Goal: Task Accomplishment & Management: Complete application form

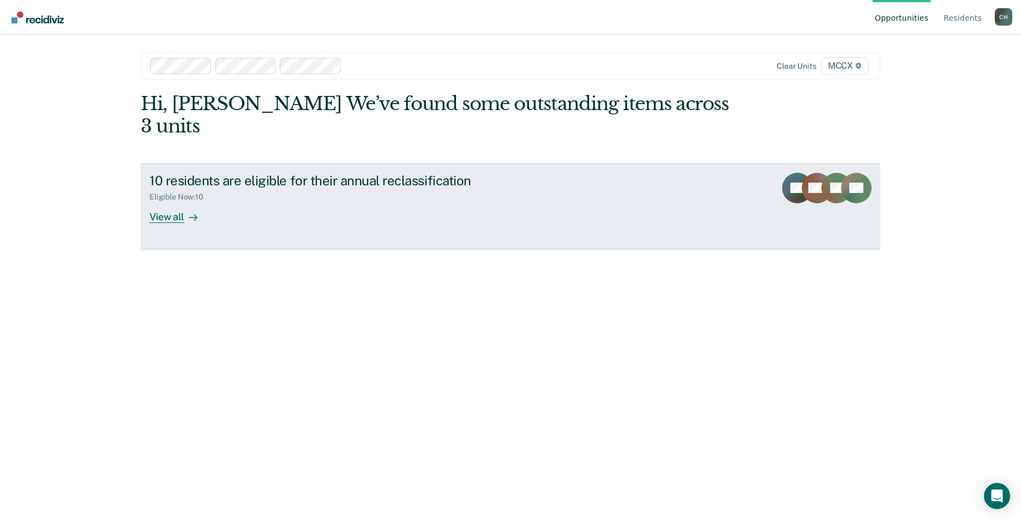
click at [182, 202] on div "View all" at bounding box center [179, 212] width 61 height 21
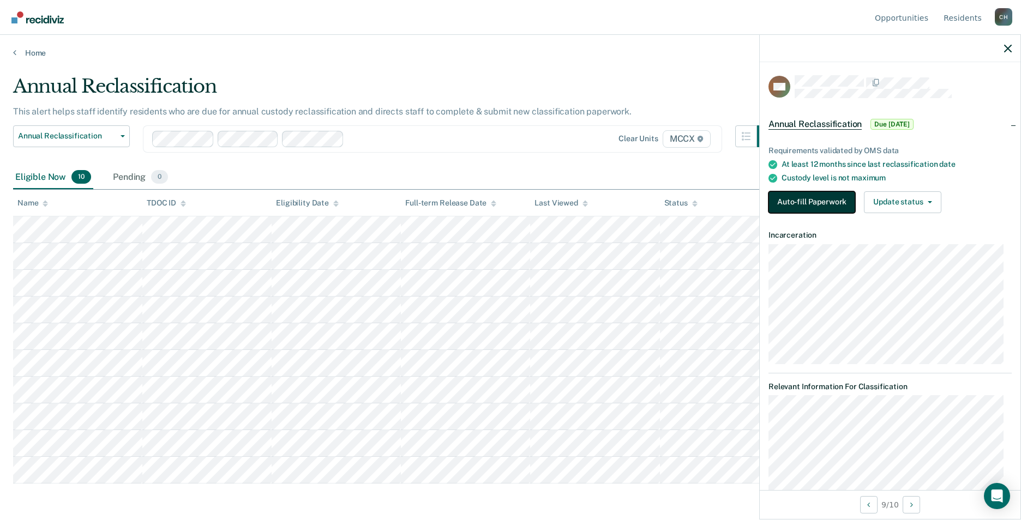
click at [818, 200] on button "Auto-fill Paperwork" at bounding box center [811, 202] width 87 height 22
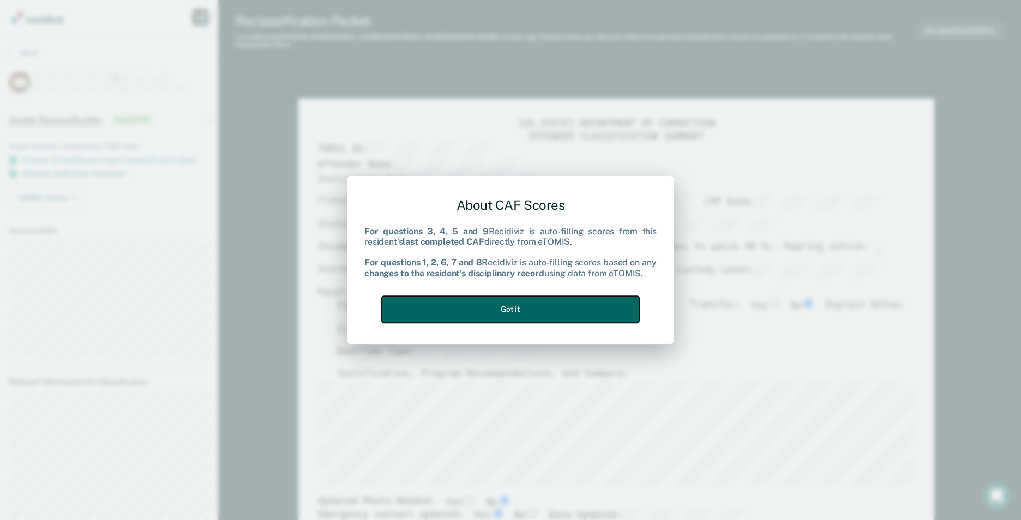
click at [536, 310] on button "Got it" at bounding box center [510, 309] width 257 height 27
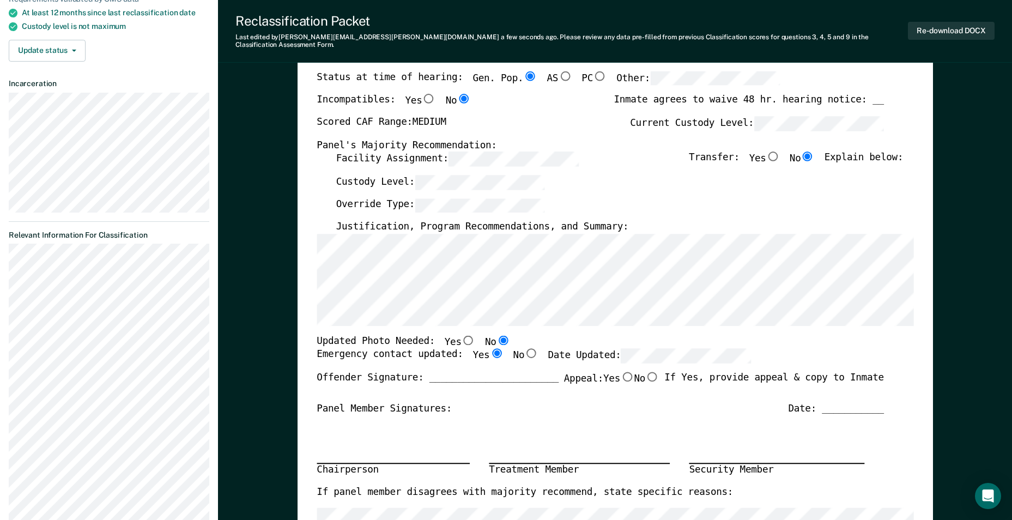
scroll to position [164, 0]
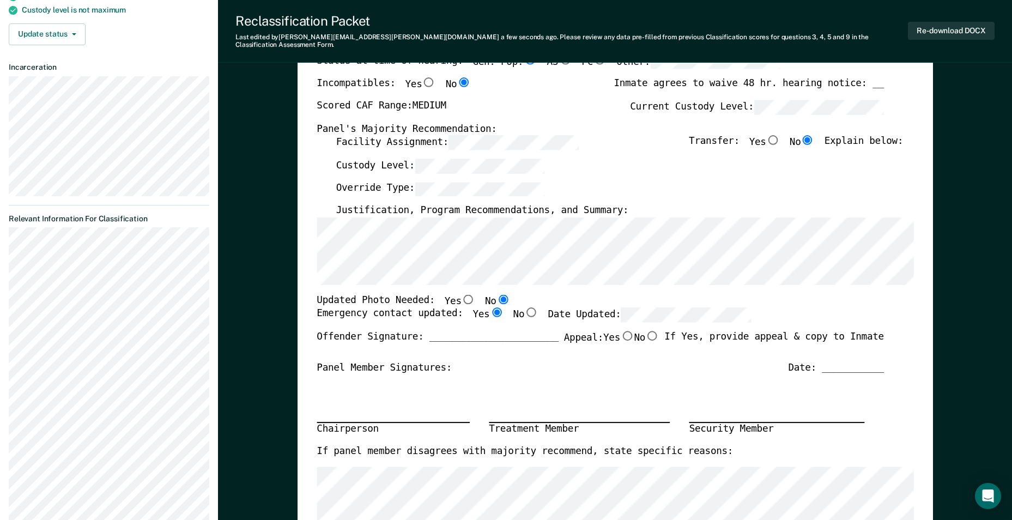
click at [461, 294] on input "Yes" at bounding box center [468, 299] width 14 height 10
type textarea "x"
radio input "true"
radio input "false"
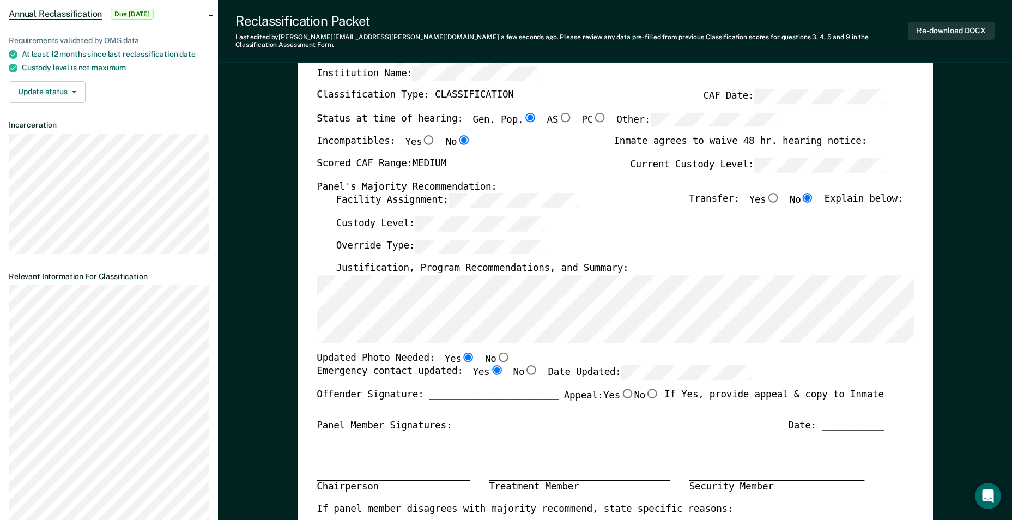
scroll to position [109, 0]
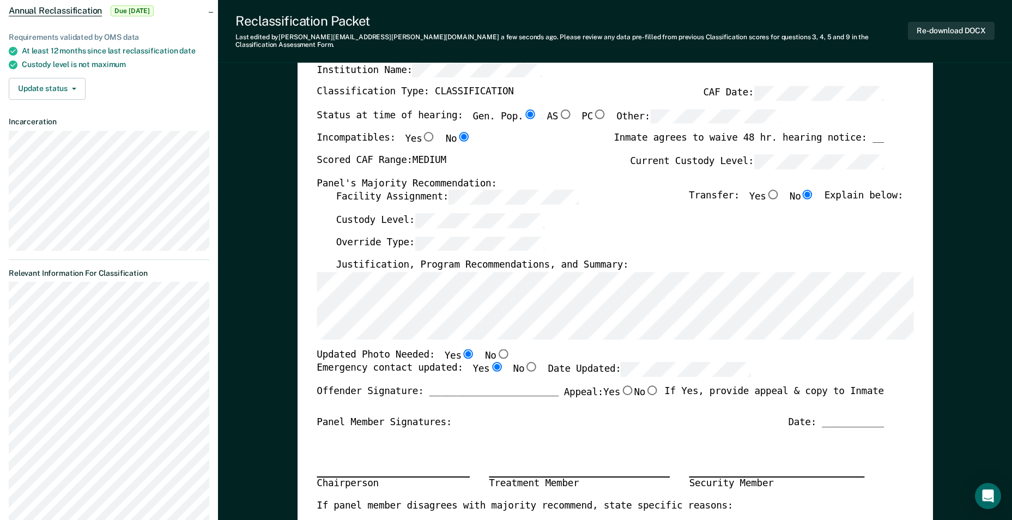
click at [4, 339] on section "Back DM Annual Reclassification Due [DATE] Requirements validated by OMS data A…" at bounding box center [109, 454] width 218 height 1057
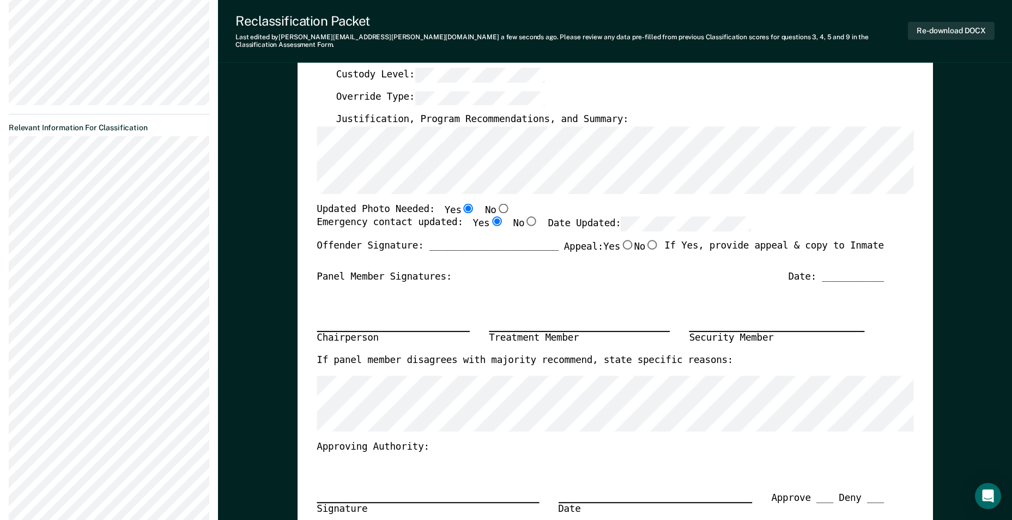
scroll to position [273, 0]
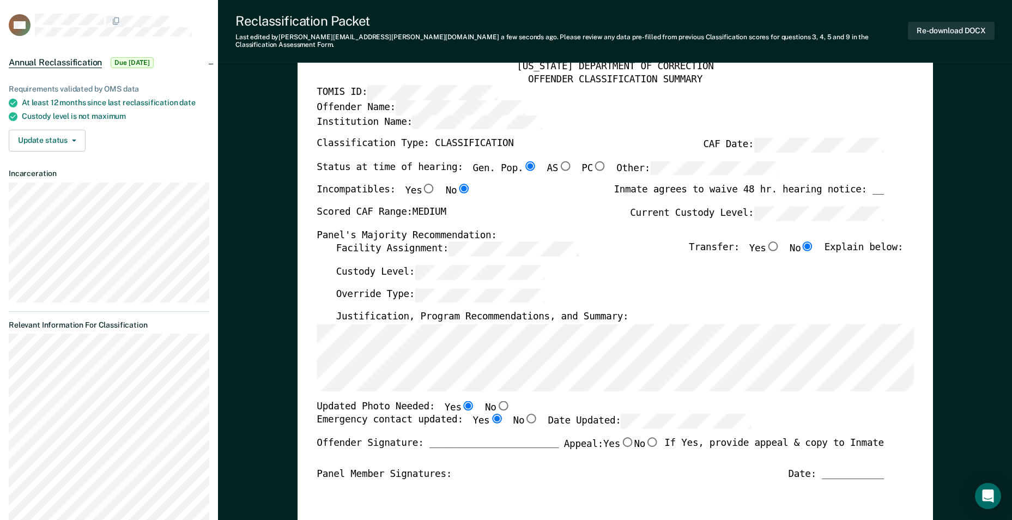
scroll to position [0, 0]
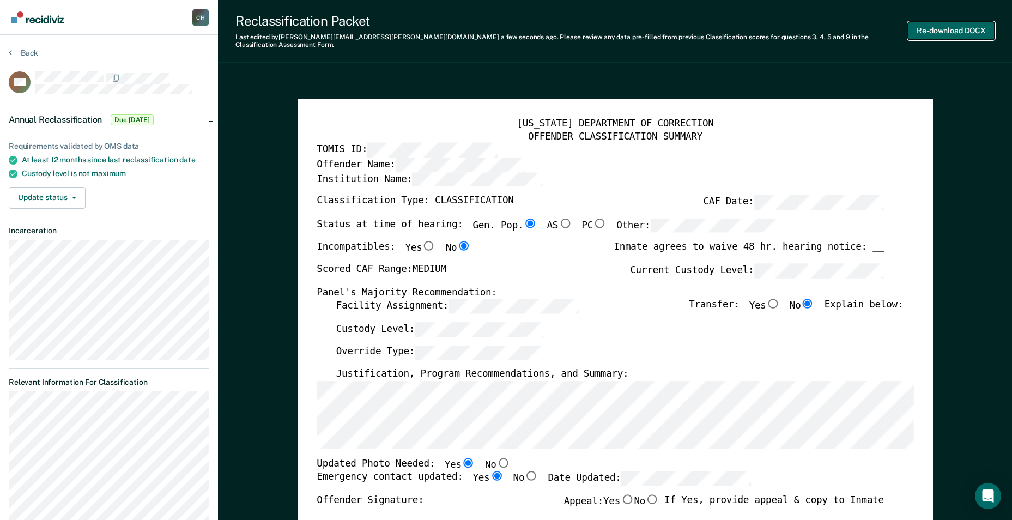
click at [956, 26] on button "Re-download DOCX" at bounding box center [951, 31] width 87 height 18
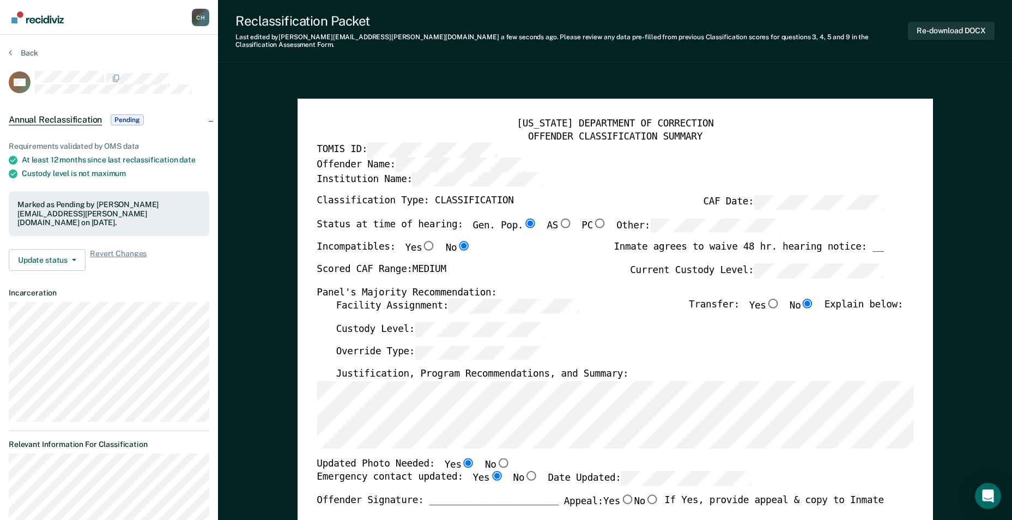
click at [642, 172] on div "Institution Name:" at bounding box center [601, 183] width 568 height 23
click at [18, 58] on div "Back" at bounding box center [109, 59] width 201 height 23
click at [18, 51] on button "Back" at bounding box center [23, 53] width 29 height 10
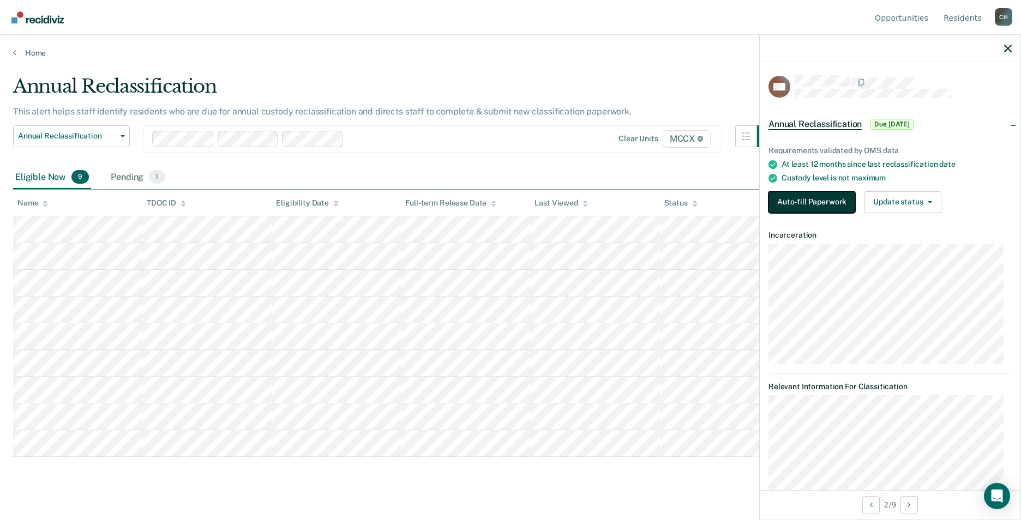
click at [824, 201] on button "Auto-fill Paperwork" at bounding box center [811, 202] width 87 height 22
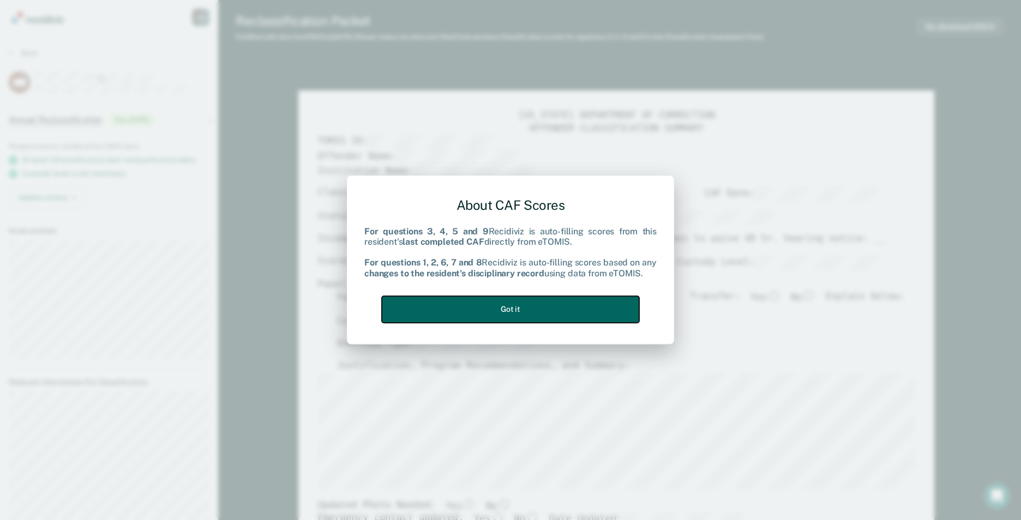
click at [570, 307] on button "Got it" at bounding box center [510, 309] width 257 height 27
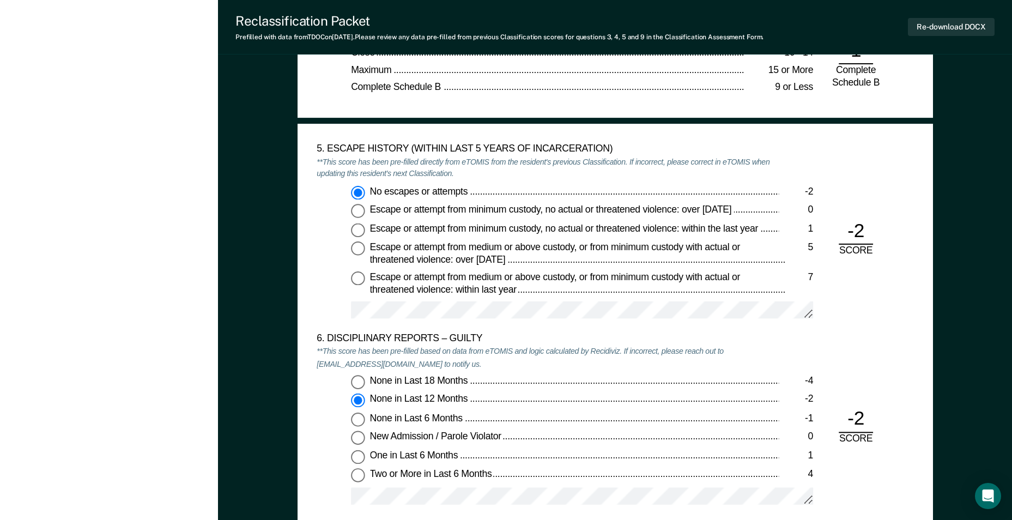
scroll to position [1744, 0]
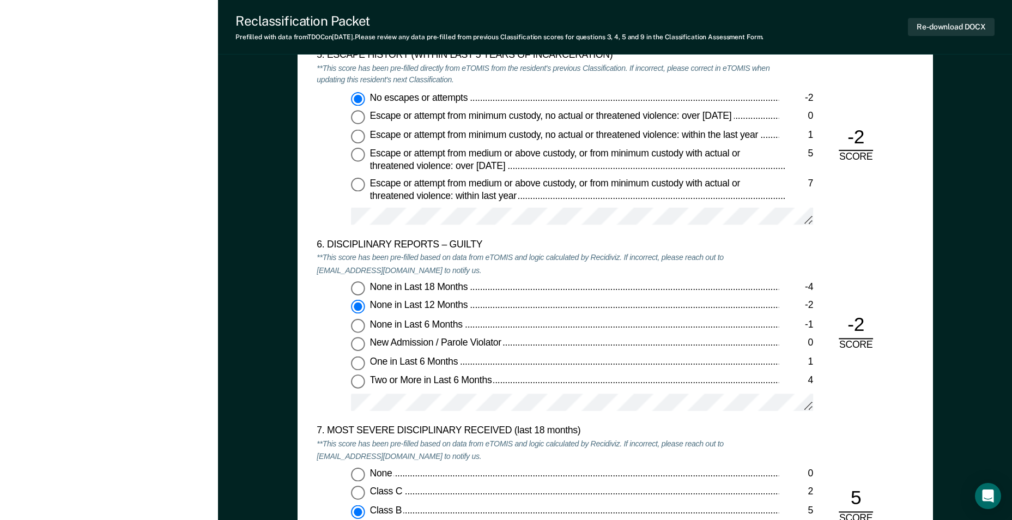
click at [360, 287] on input "None in Last 18 Months -4" at bounding box center [358, 289] width 14 height 14
type textarea "x"
radio input "true"
radio input "false"
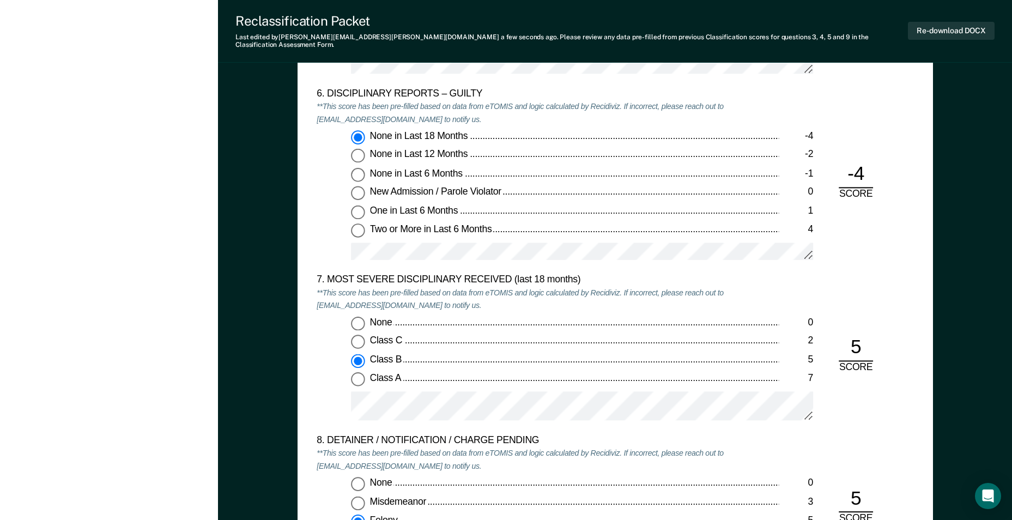
scroll to position [1908, 0]
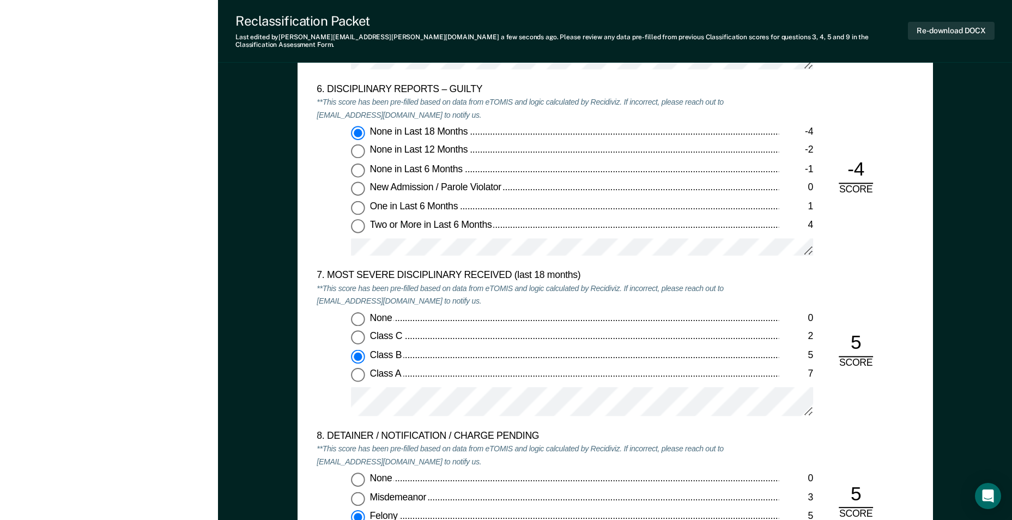
click at [358, 312] on input "None 0" at bounding box center [358, 319] width 14 height 14
type textarea "x"
radio input "true"
radio input "false"
click at [341, 375] on div "None 0 Class C 2 Class B 5 Class A 7" at bounding box center [548, 368] width 462 height 113
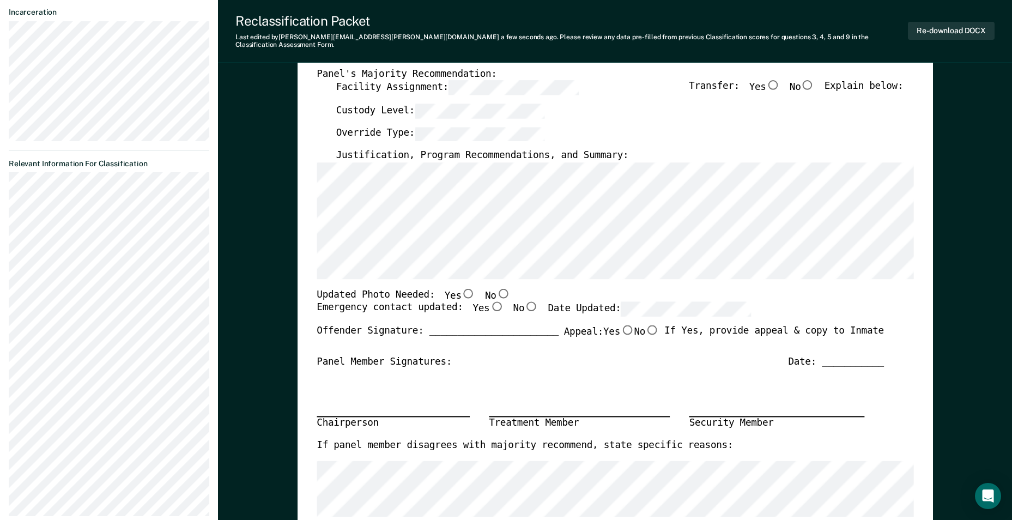
scroll to position [218, 0]
click at [8, 280] on section "Back HW Annual Reclassification Due [DATE] Requirements validated by OMS data A…" at bounding box center [109, 178] width 218 height 722
click at [0, 256] on html "Looks like you’re using Internet Explorer 11. For faster loading and a better e…" at bounding box center [506, 42] width 1012 height 520
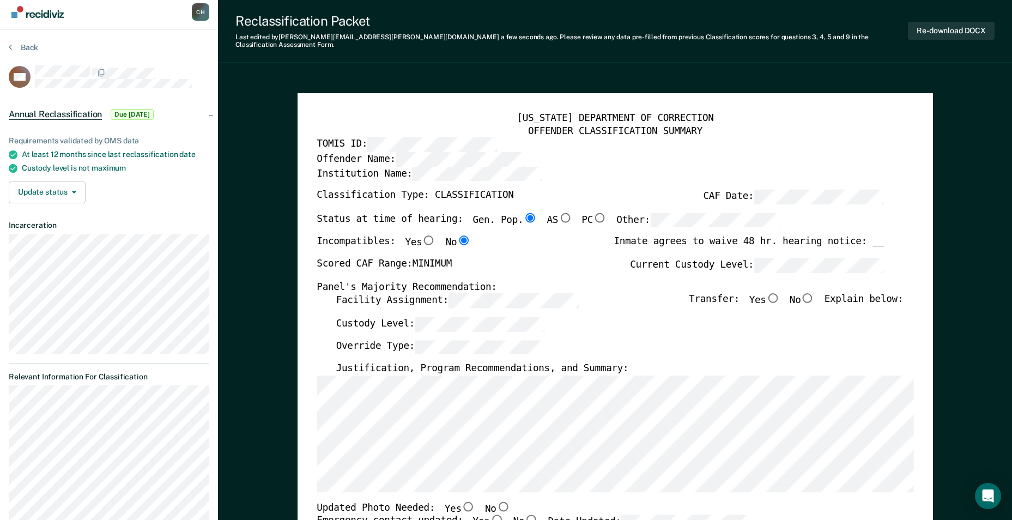
scroll to position [0, 0]
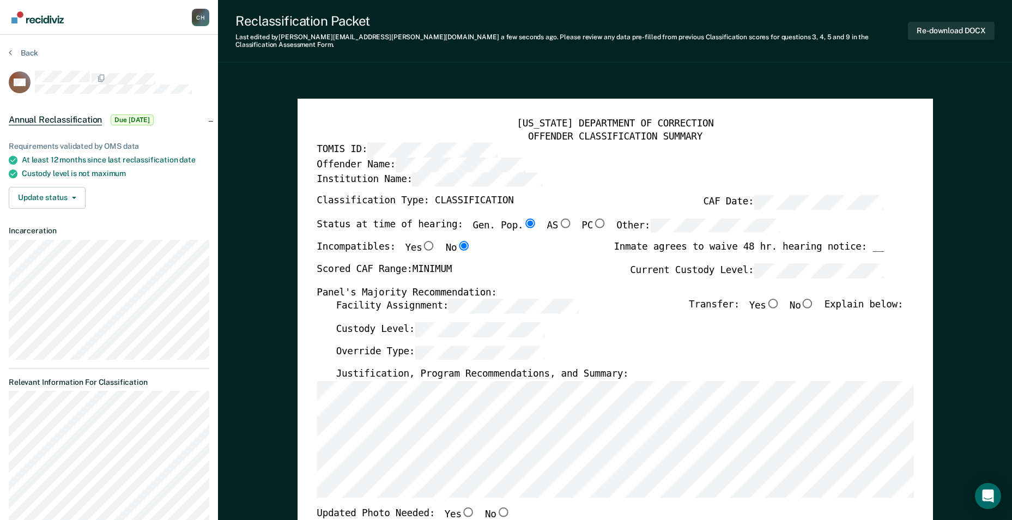
click at [815, 299] on input "No" at bounding box center [808, 304] width 14 height 10
type textarea "x"
radio input "true"
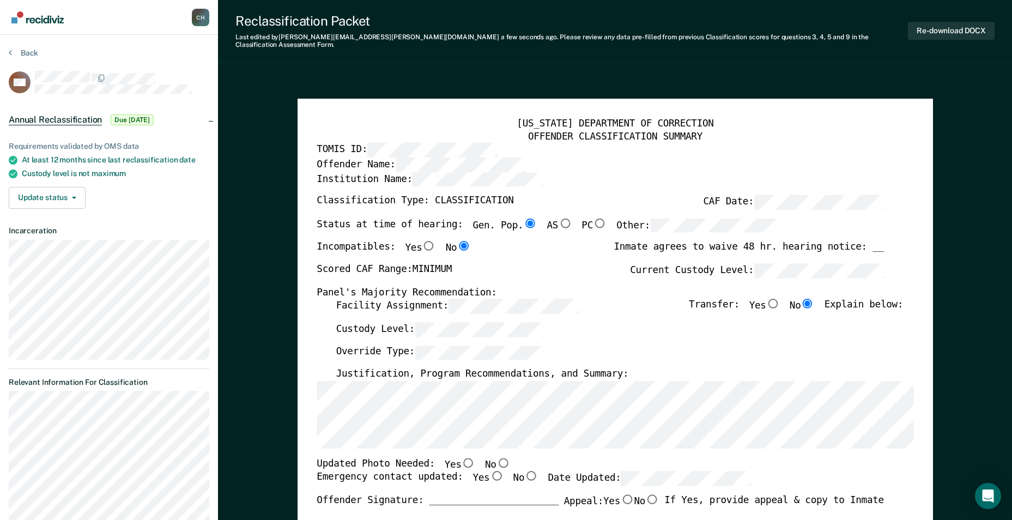
click at [461, 458] on input "Yes" at bounding box center [468, 463] width 14 height 10
type textarea "x"
radio input "true"
click at [490, 473] on input "Yes" at bounding box center [497, 477] width 14 height 10
type textarea "x"
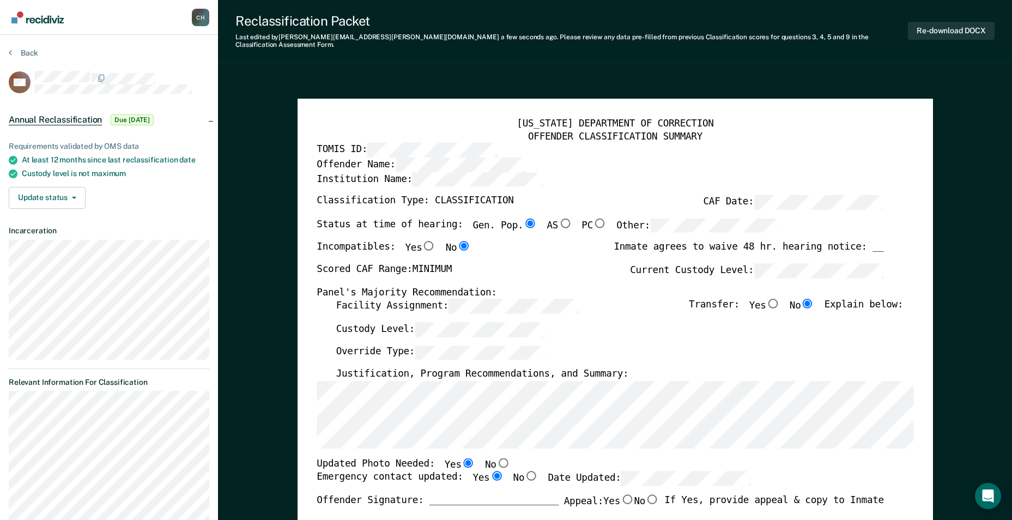
radio input "true"
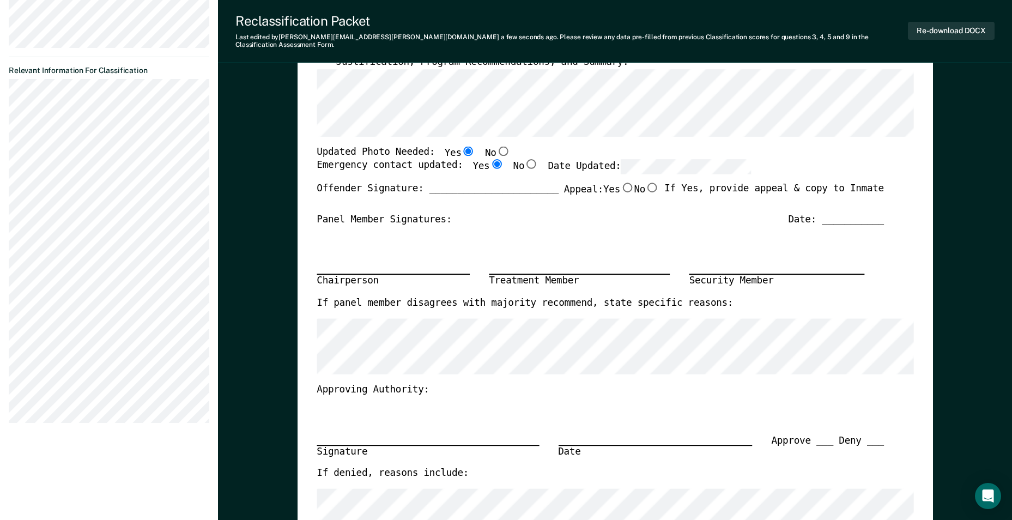
scroll to position [164, 0]
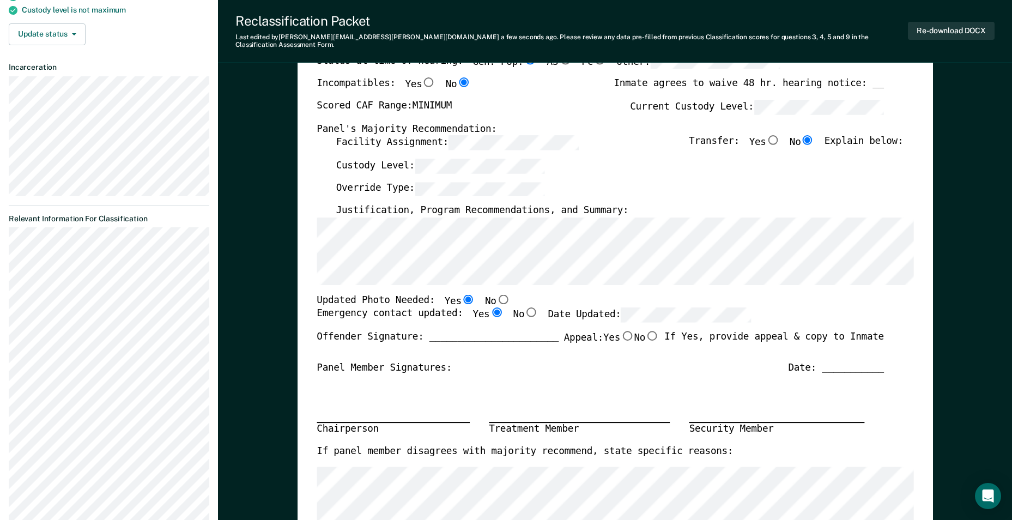
click at [7, 268] on section "Back HW Annual Reclassification Due [DATE] Requirements validated by OMS data A…" at bounding box center [109, 232] width 218 height 722
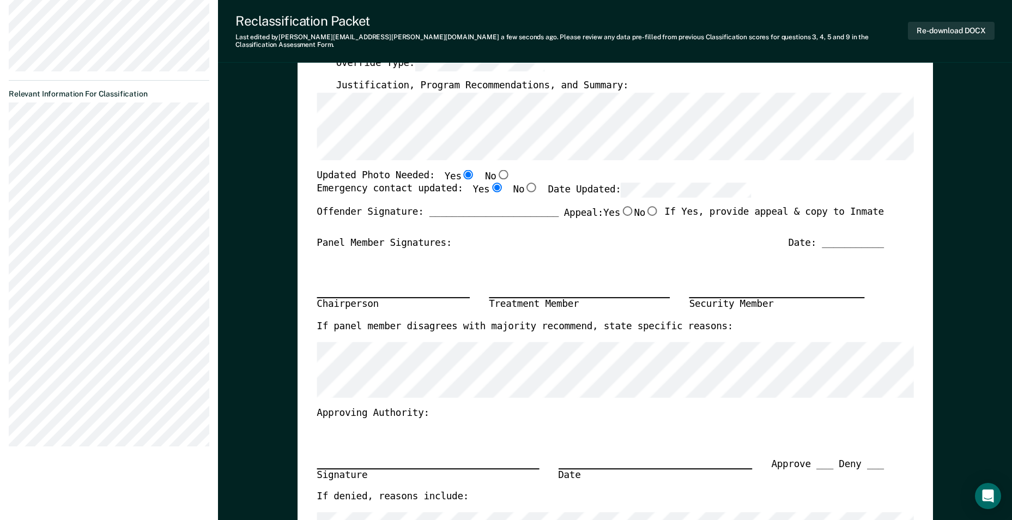
scroll to position [0, 0]
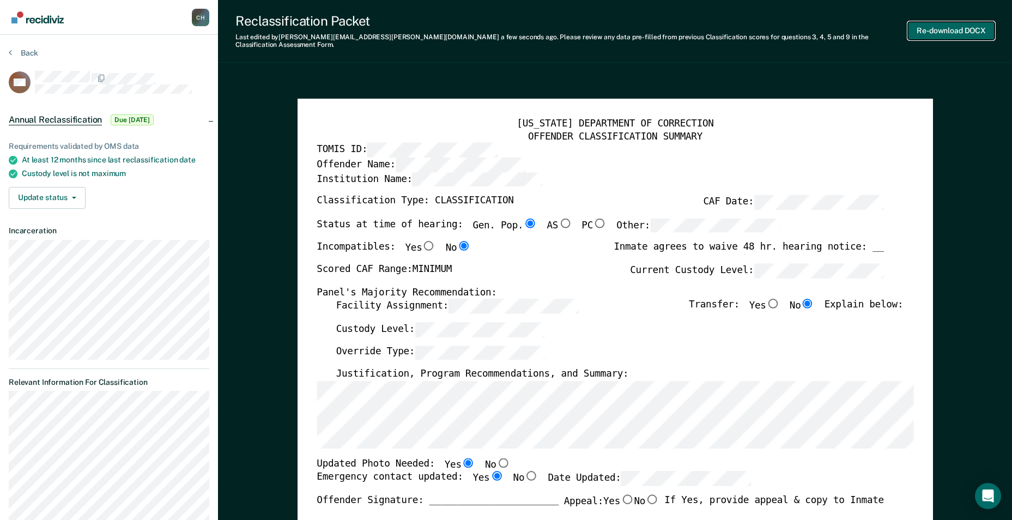
click at [945, 25] on button "Re-download DOCX" at bounding box center [951, 31] width 87 height 18
click at [934, 22] on button "Re-download DOCX" at bounding box center [951, 31] width 87 height 18
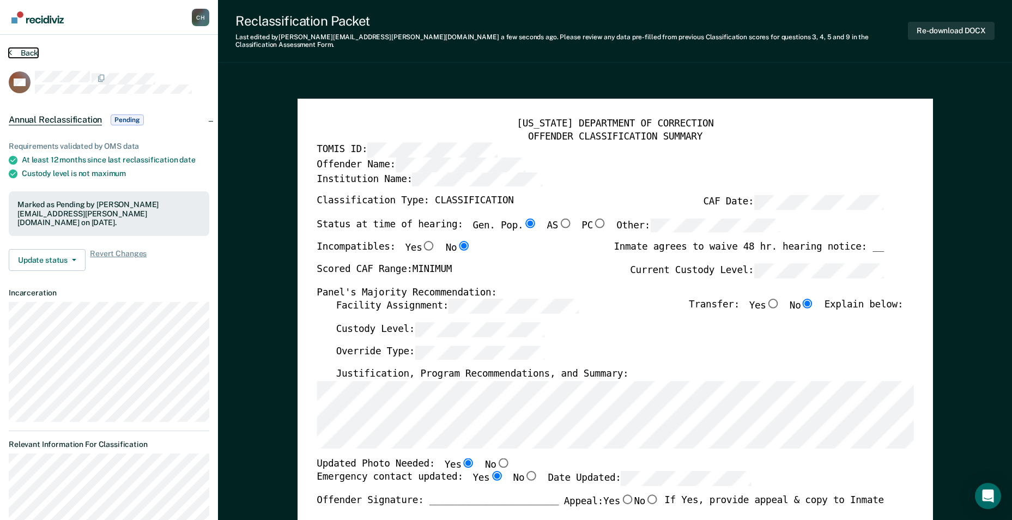
click at [24, 50] on button "Back" at bounding box center [23, 53] width 29 height 10
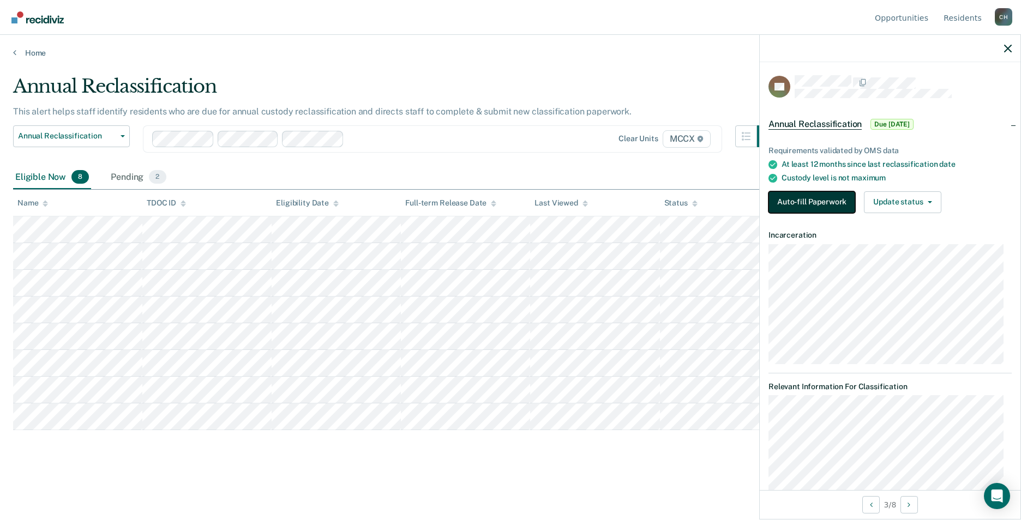
click at [793, 205] on button "Auto-fill Paperwork" at bounding box center [811, 202] width 87 height 22
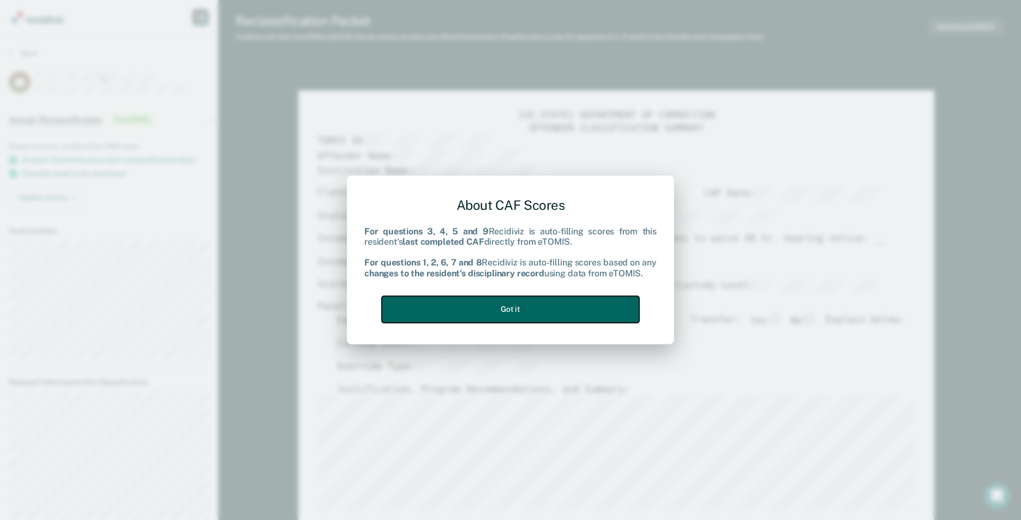
click at [480, 305] on button "Got it" at bounding box center [510, 309] width 257 height 27
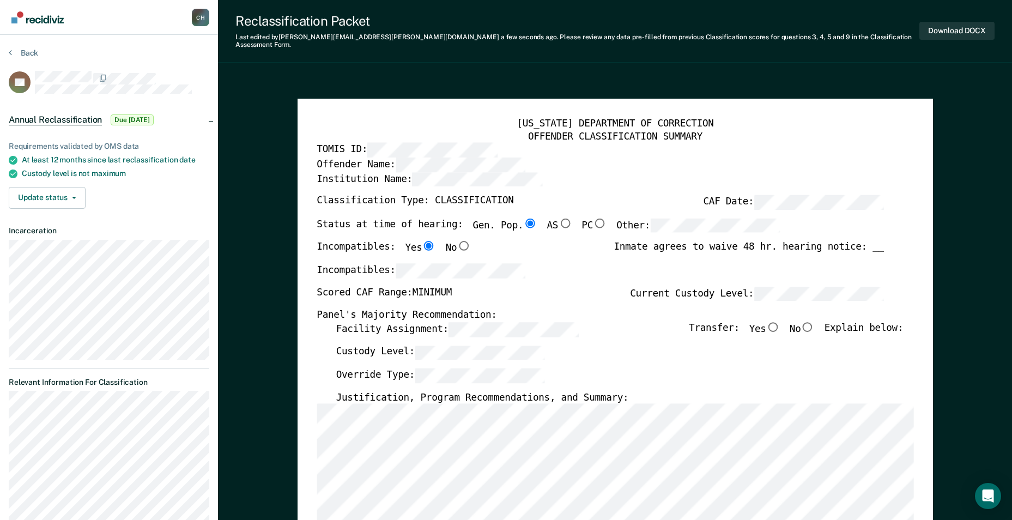
click at [813, 322] on input "No" at bounding box center [808, 327] width 14 height 10
type textarea "x"
radio input "true"
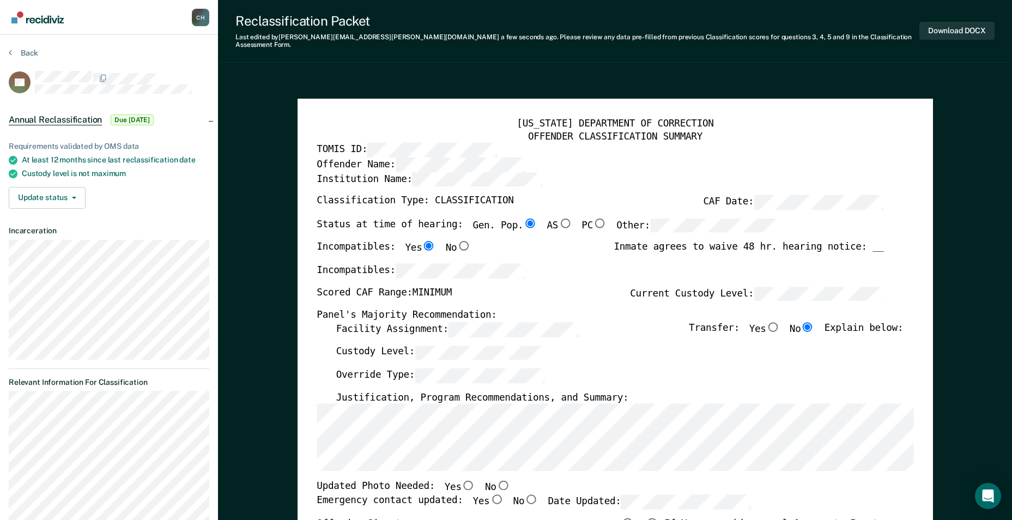
click at [496, 481] on input "No" at bounding box center [503, 486] width 14 height 10
type textarea "x"
radio input "true"
click at [490, 494] on input "Yes" at bounding box center [497, 499] width 14 height 10
type textarea "x"
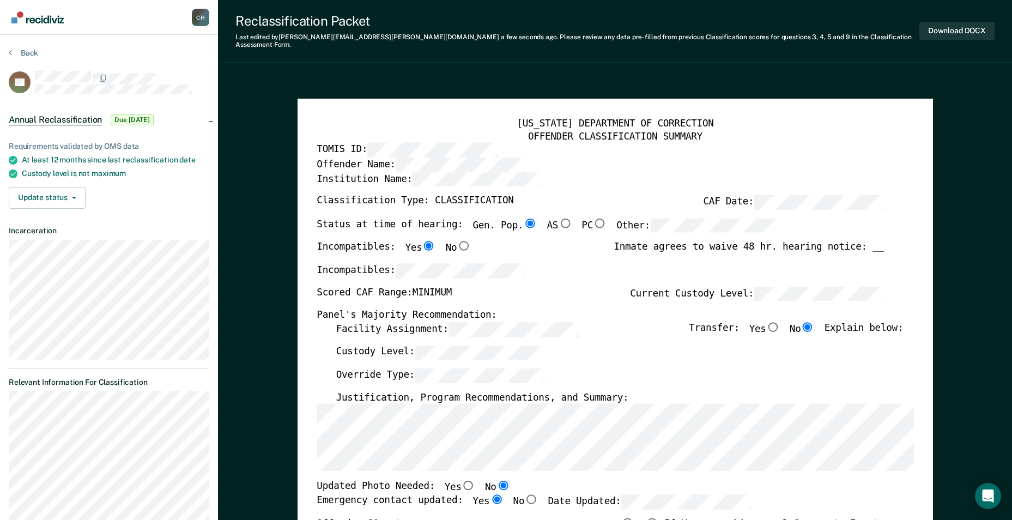
radio input "true"
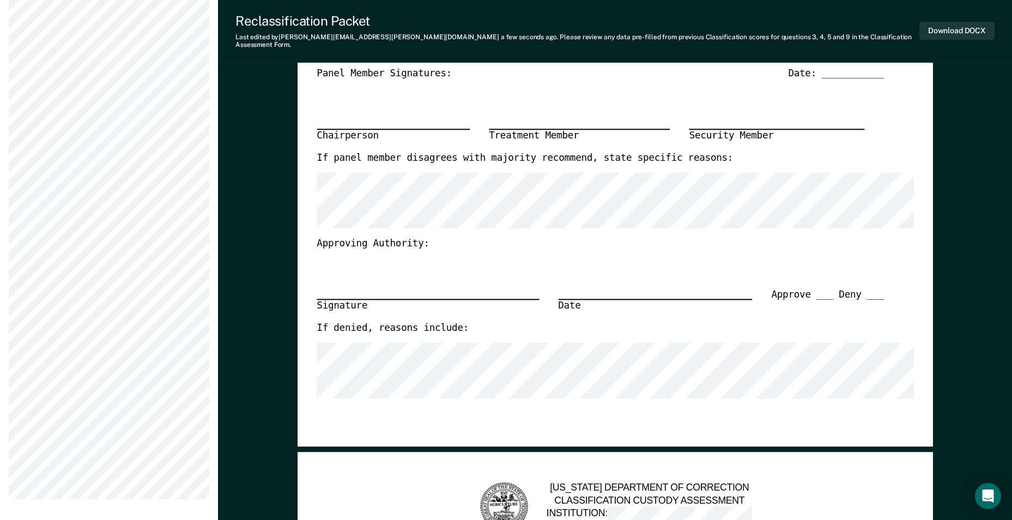
scroll to position [273, 0]
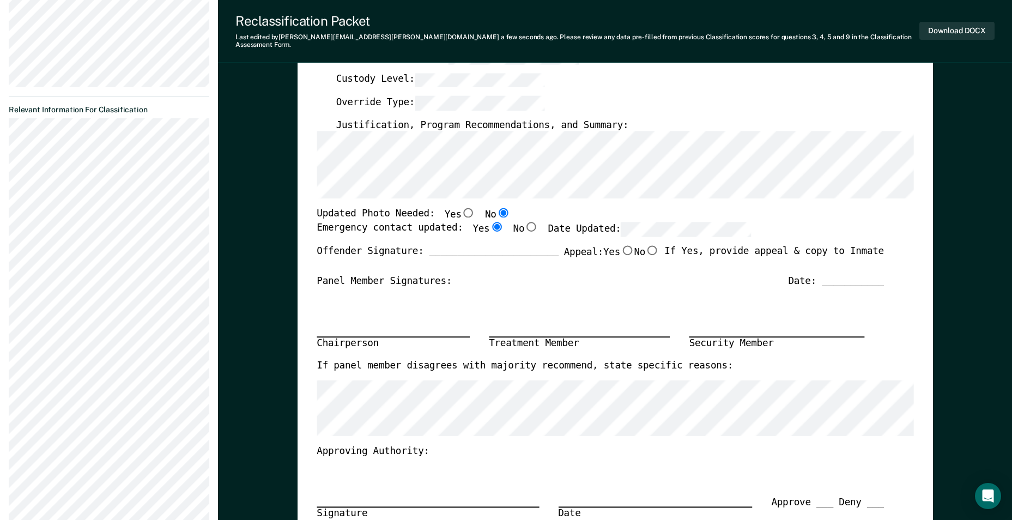
click at [7, 134] on section "Back SD Annual Reclassification Due [DATE] Requirements validated by OMS data A…" at bounding box center [109, 245] width 218 height 967
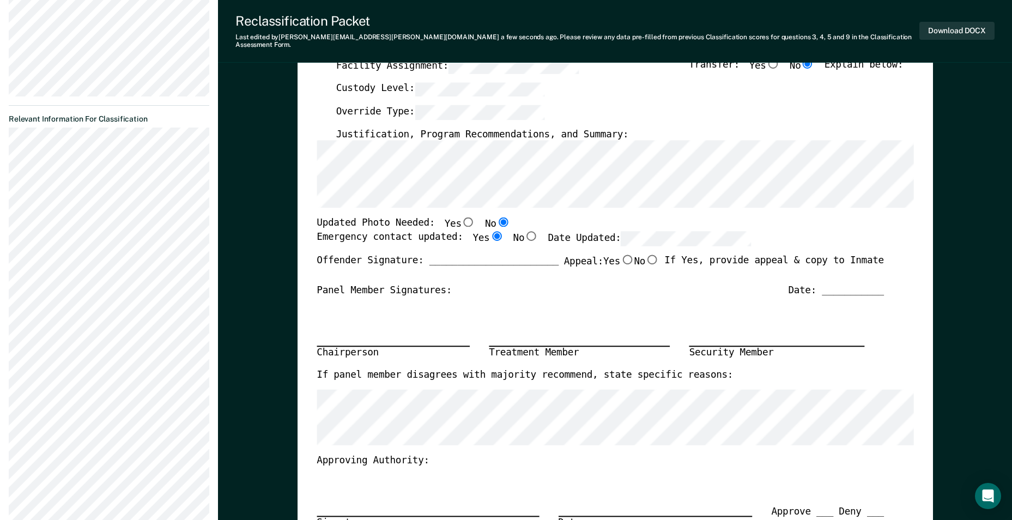
scroll to position [218, 0]
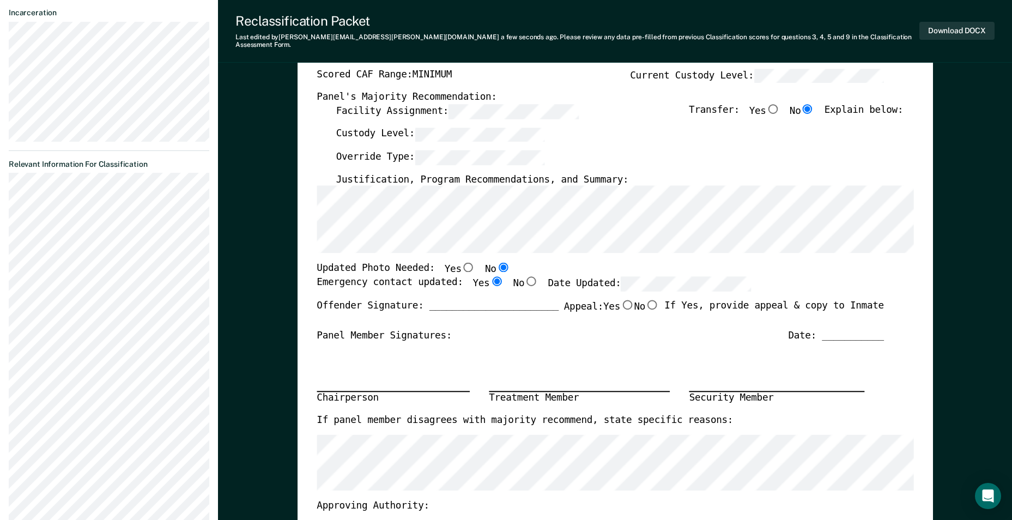
click at [5, 257] on section "Back SD Annual Reclassification Due [DATE] Requirements validated by OMS data A…" at bounding box center [109, 300] width 218 height 967
click at [2, 338] on section "Back SD Annual Reclassification Due [DATE] Requirements validated by OMS data A…" at bounding box center [109, 300] width 218 height 967
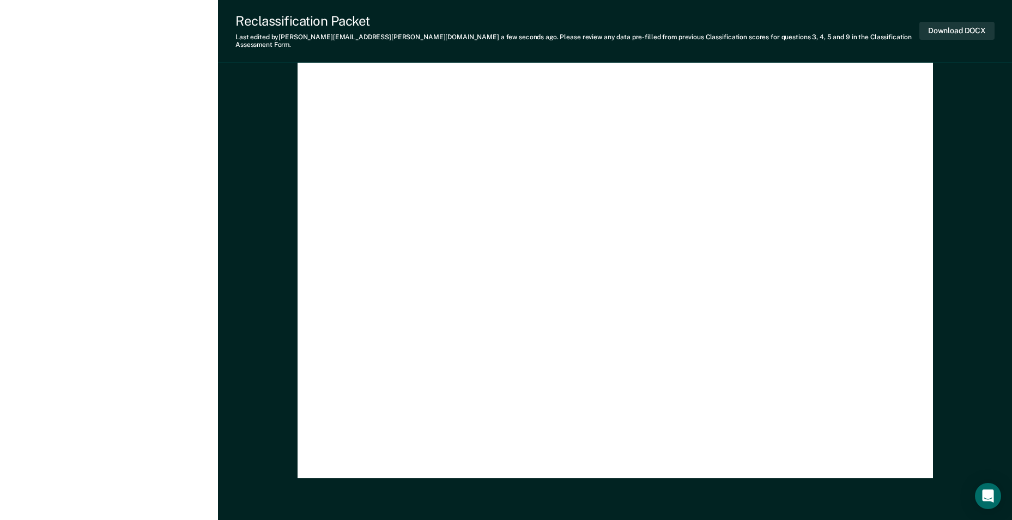
scroll to position [3078, 0]
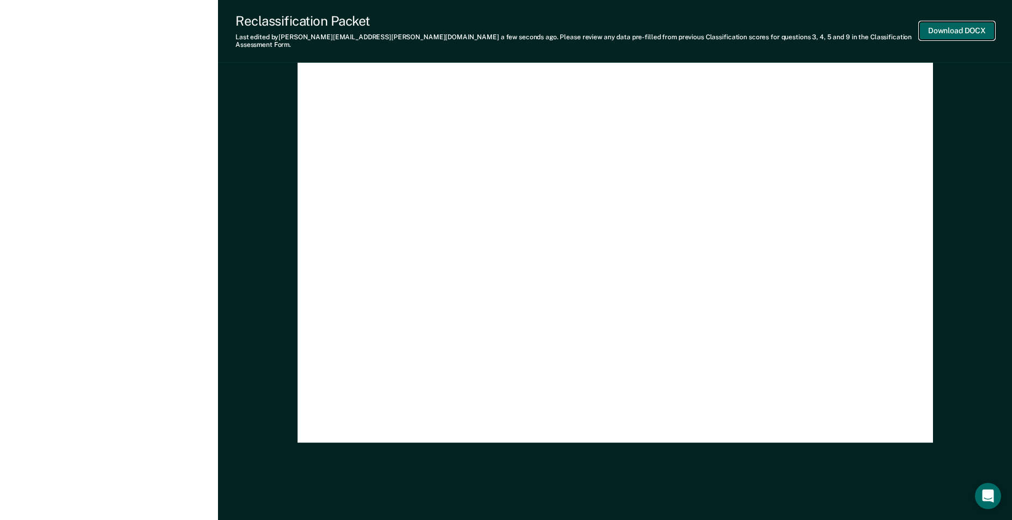
click at [963, 23] on button "Download DOCX" at bounding box center [957, 31] width 75 height 18
type textarea "x"
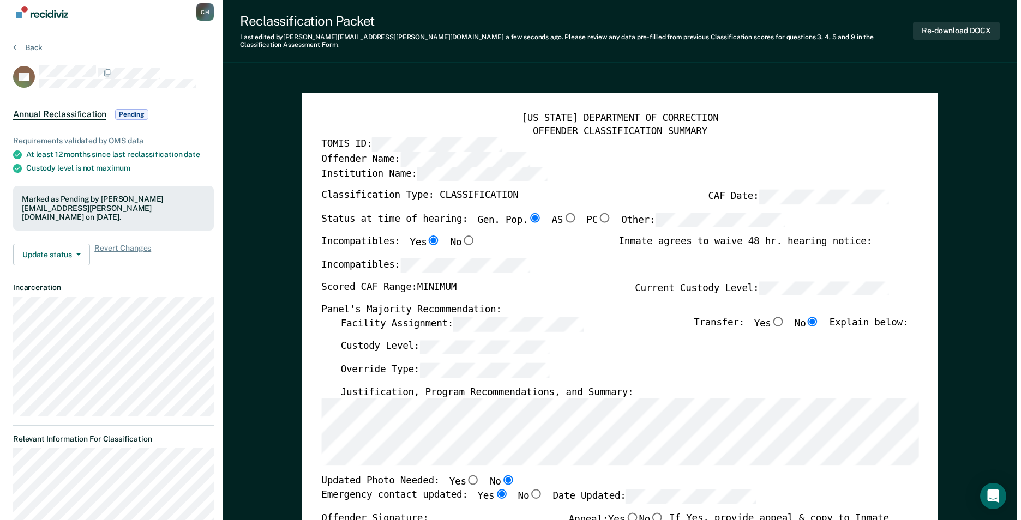
scroll to position [0, 0]
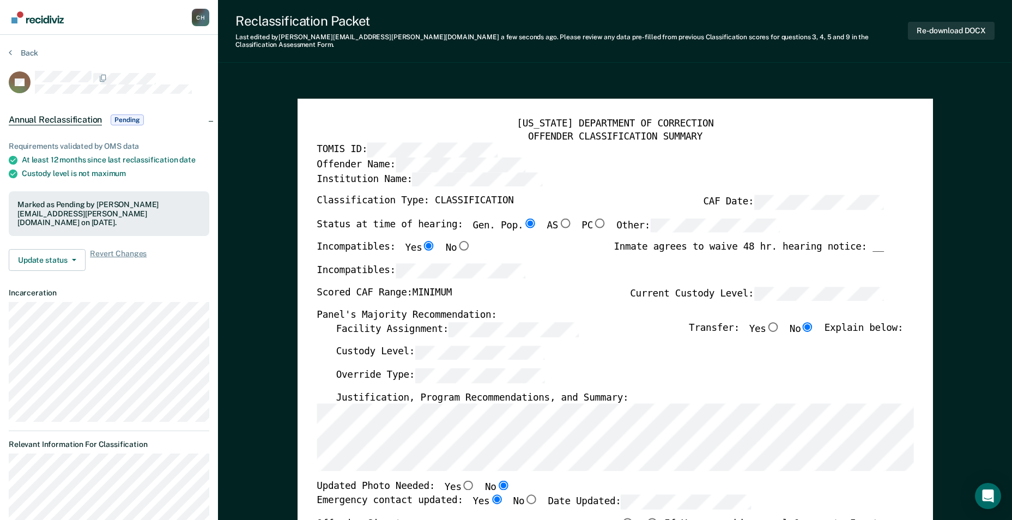
click at [23, 53] on button "Back" at bounding box center [23, 53] width 29 height 10
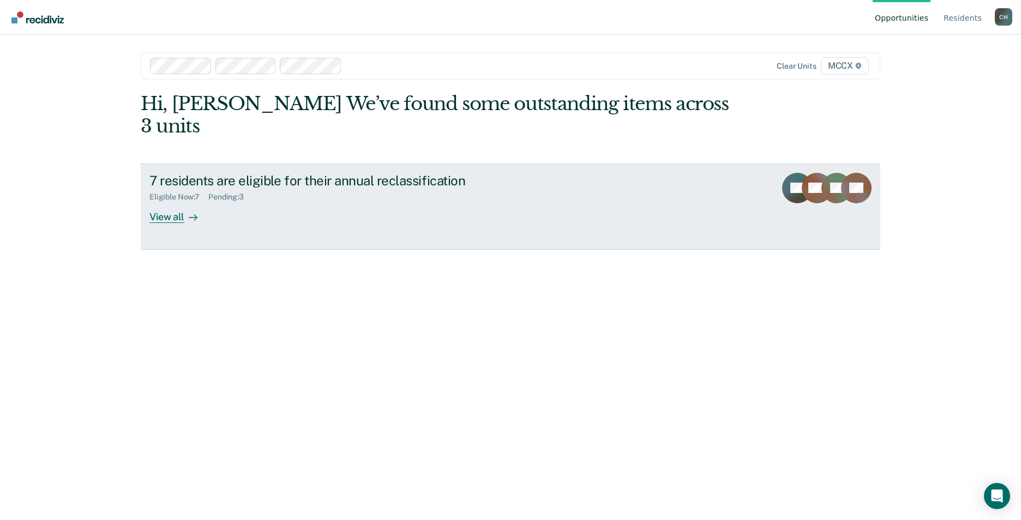
click at [166, 202] on div "View all" at bounding box center [179, 212] width 61 height 21
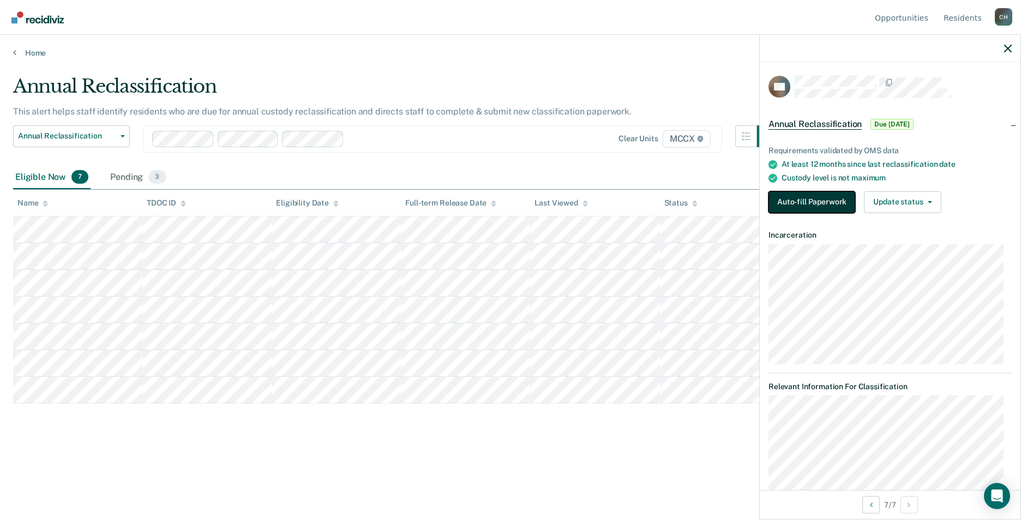
click at [803, 200] on button "Auto-fill Paperwork" at bounding box center [811, 202] width 87 height 22
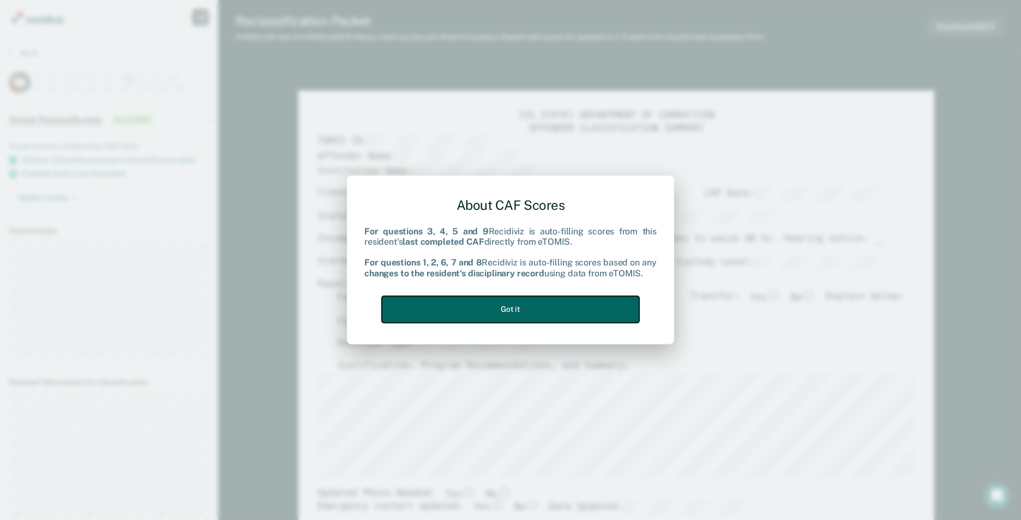
click at [503, 306] on button "Got it" at bounding box center [510, 309] width 257 height 27
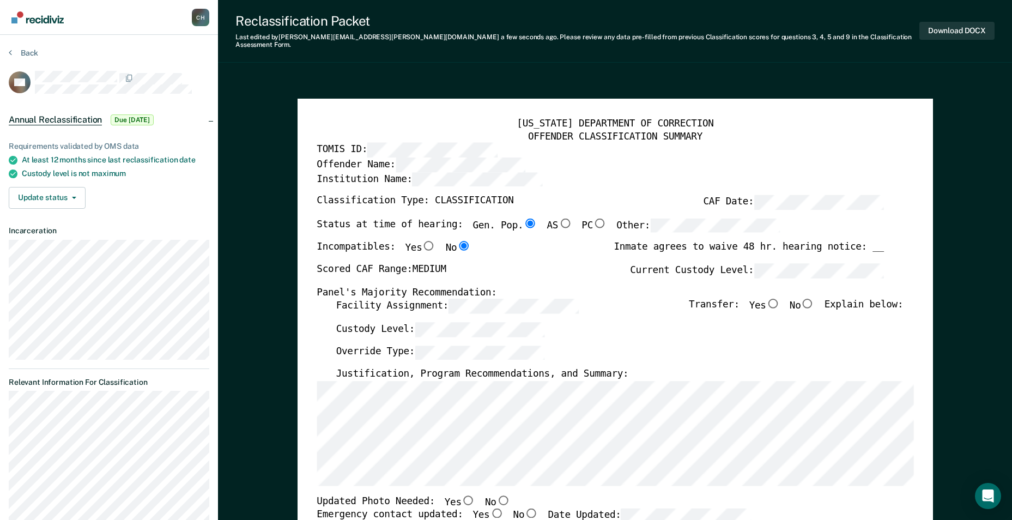
click at [815, 299] on input "No" at bounding box center [808, 304] width 14 height 10
type textarea "x"
radio input "true"
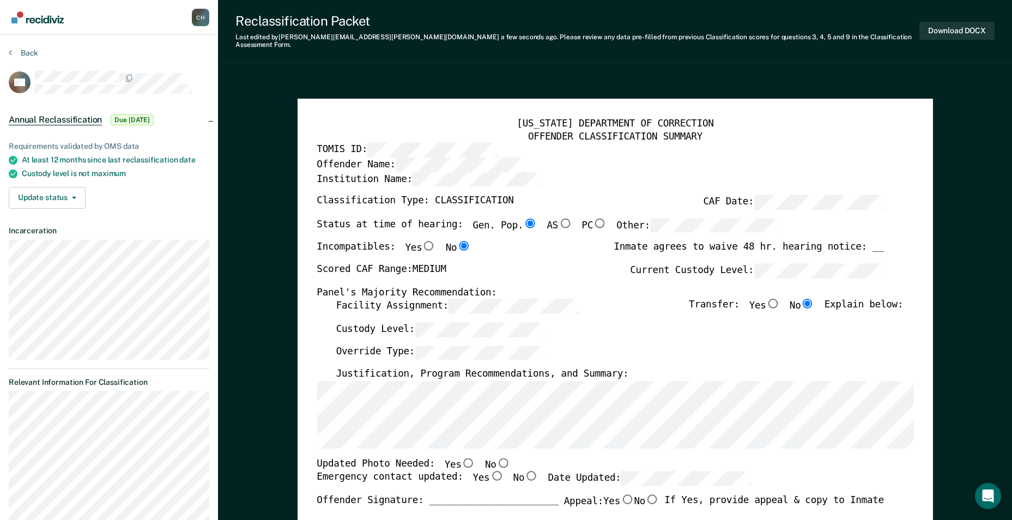
type textarea "x"
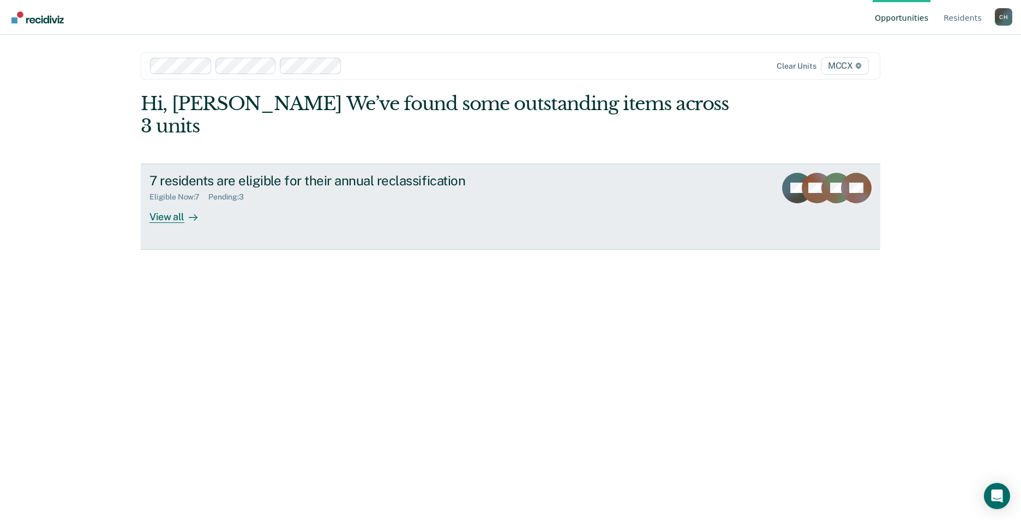
click at [162, 202] on div "View all" at bounding box center [179, 212] width 61 height 21
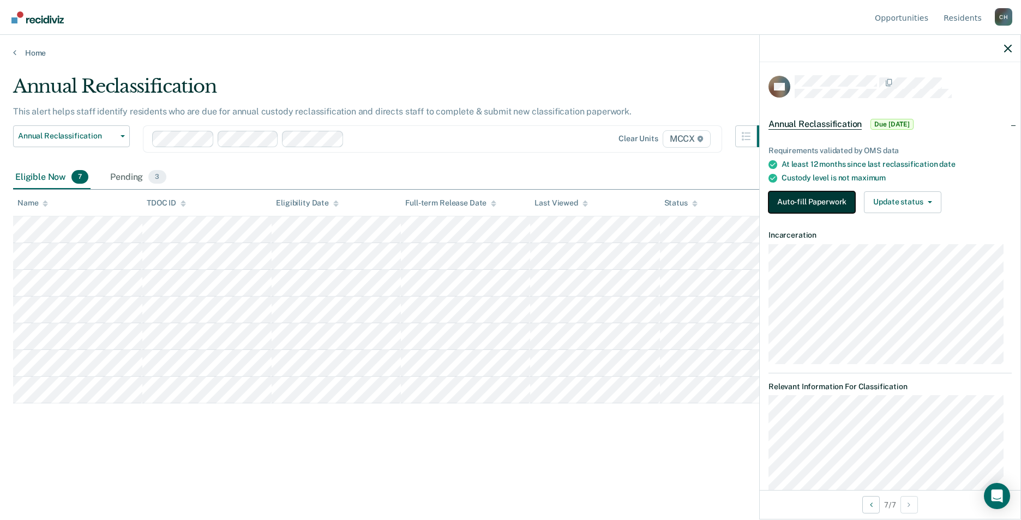
click at [812, 201] on button "Auto-fill Paperwork" at bounding box center [811, 202] width 87 height 22
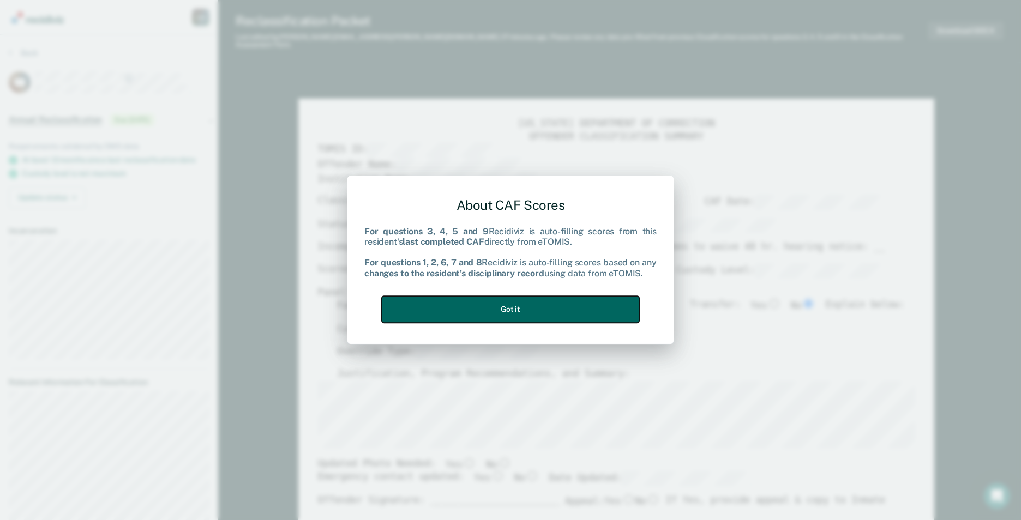
click at [524, 308] on button "Got it" at bounding box center [510, 309] width 257 height 27
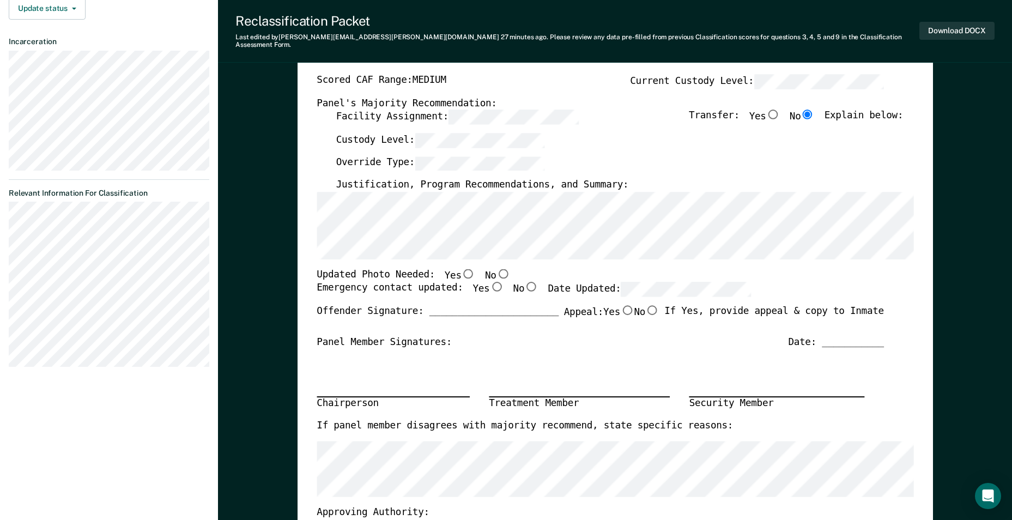
scroll to position [218, 0]
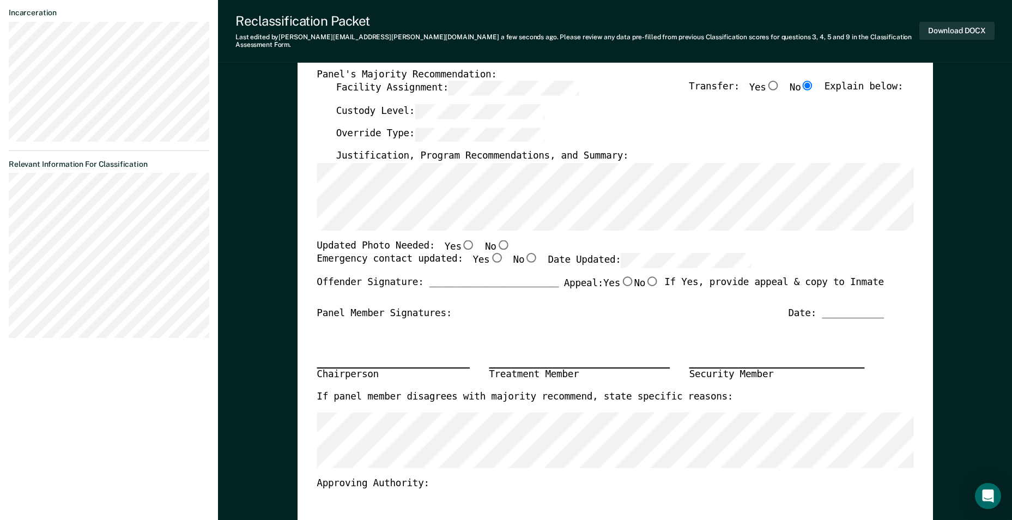
click at [461, 240] on input "Yes" at bounding box center [468, 245] width 14 height 10
type textarea "x"
radio input "true"
drag, startPoint x: 478, startPoint y: 252, endPoint x: 486, endPoint y: 252, distance: 7.6
click at [490, 253] on input "Yes" at bounding box center [497, 258] width 14 height 10
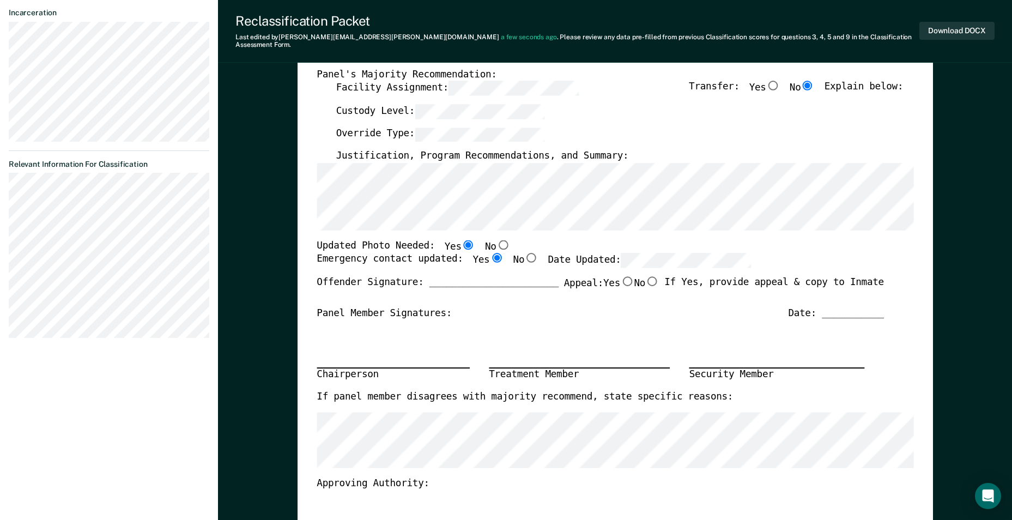
type textarea "x"
radio input "true"
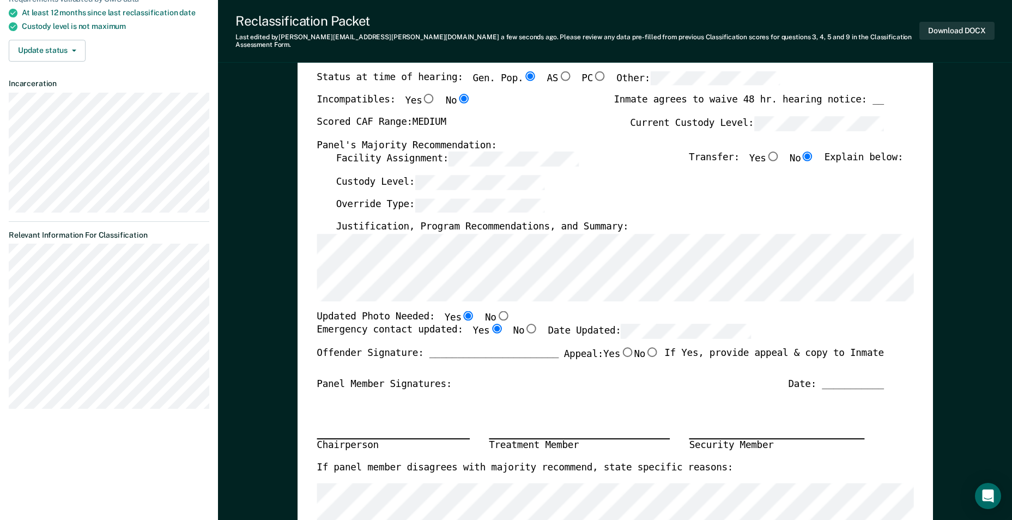
scroll to position [55, 0]
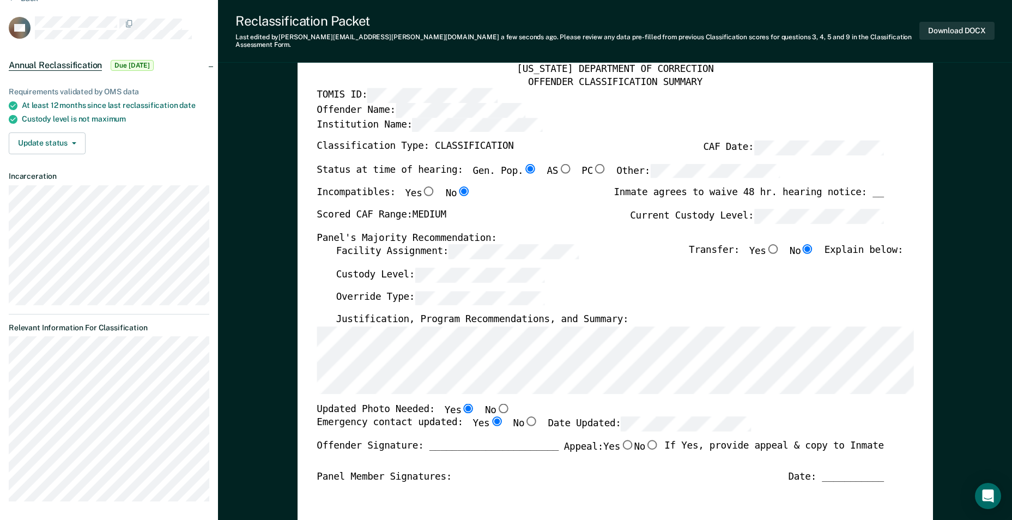
click at [7, 349] on section "Back CN Annual Reclassification Due 10/22/25 Requirements validated by OMS data…" at bounding box center [109, 251] width 218 height 543
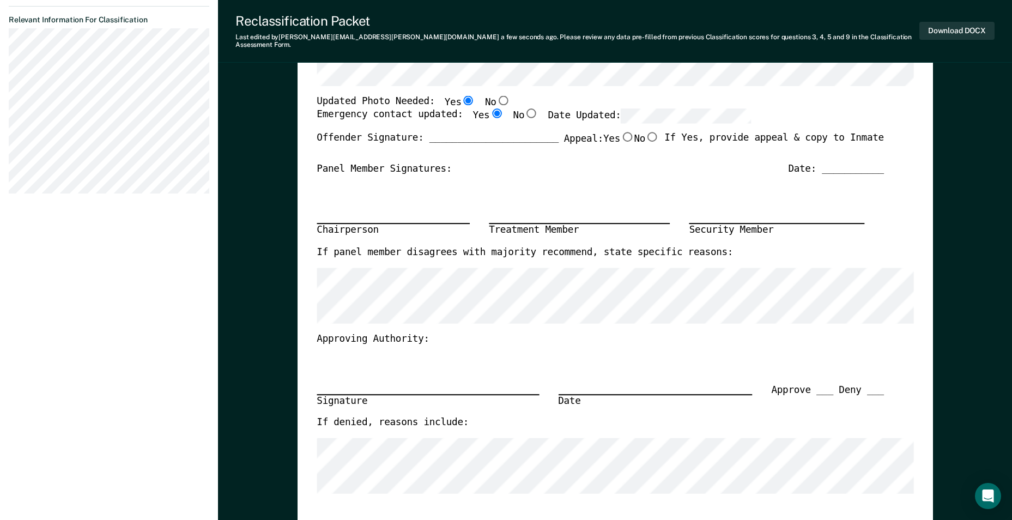
scroll to position [382, 0]
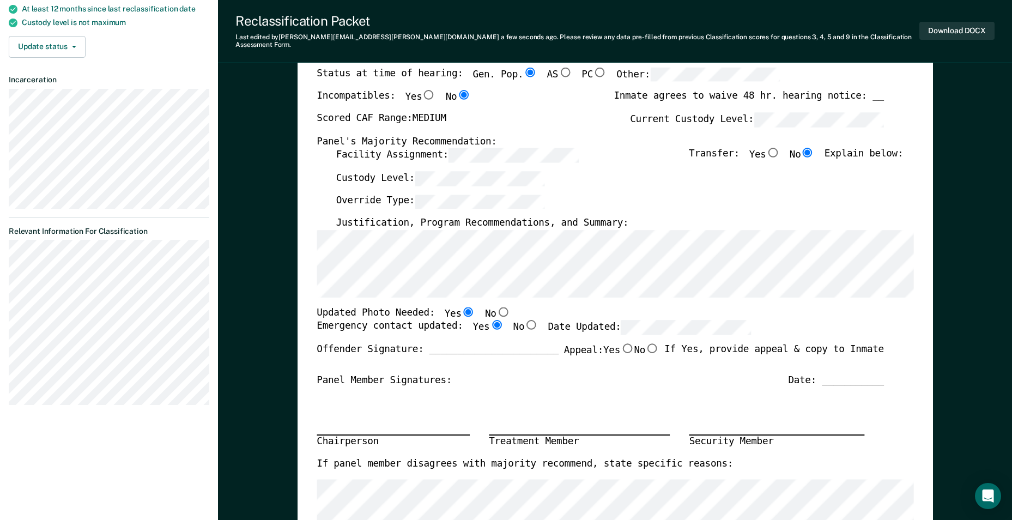
scroll to position [0, 0]
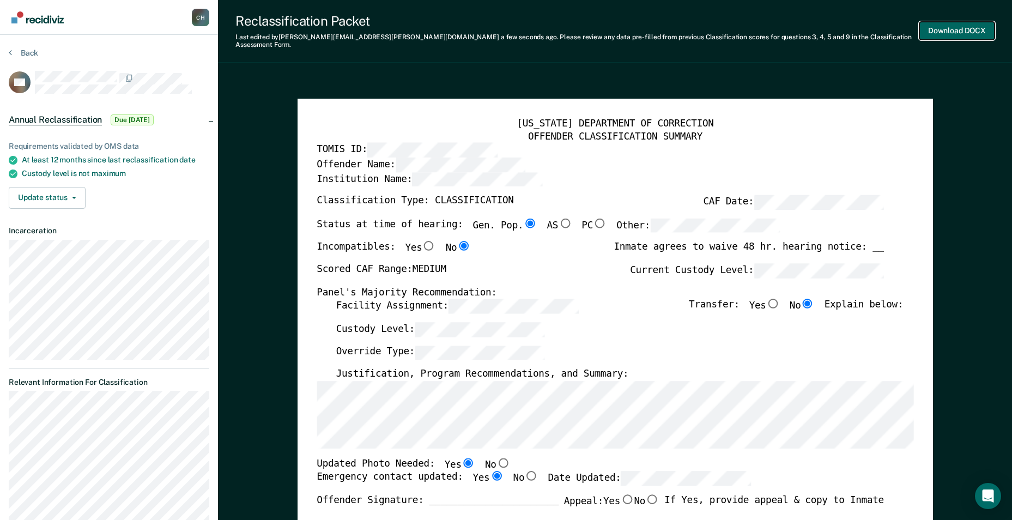
click at [954, 28] on button "Download DOCX" at bounding box center [957, 31] width 75 height 18
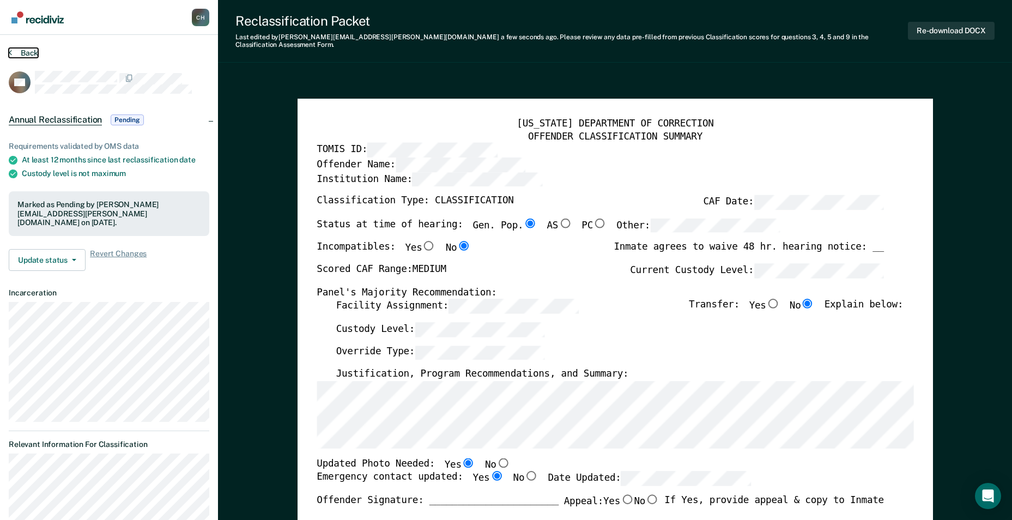
click at [22, 50] on button "Back" at bounding box center [23, 53] width 29 height 10
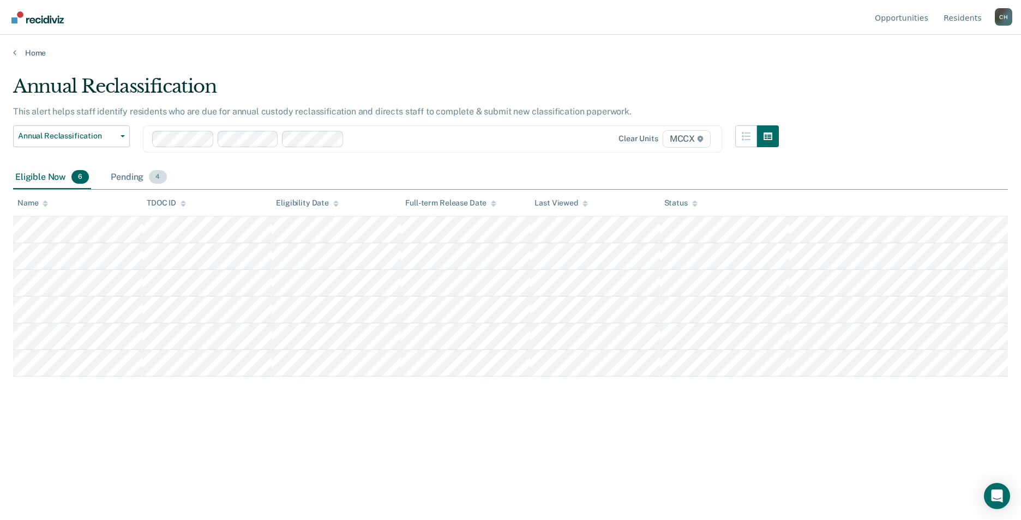
click at [129, 178] on div "Pending 4" at bounding box center [138, 178] width 60 height 24
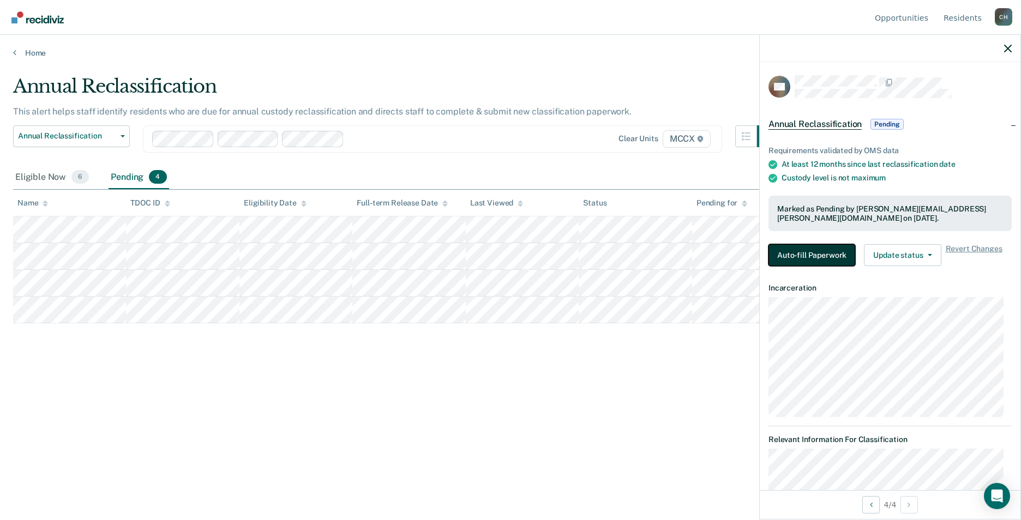
click at [812, 254] on button "Auto-fill Paperwork" at bounding box center [811, 255] width 87 height 22
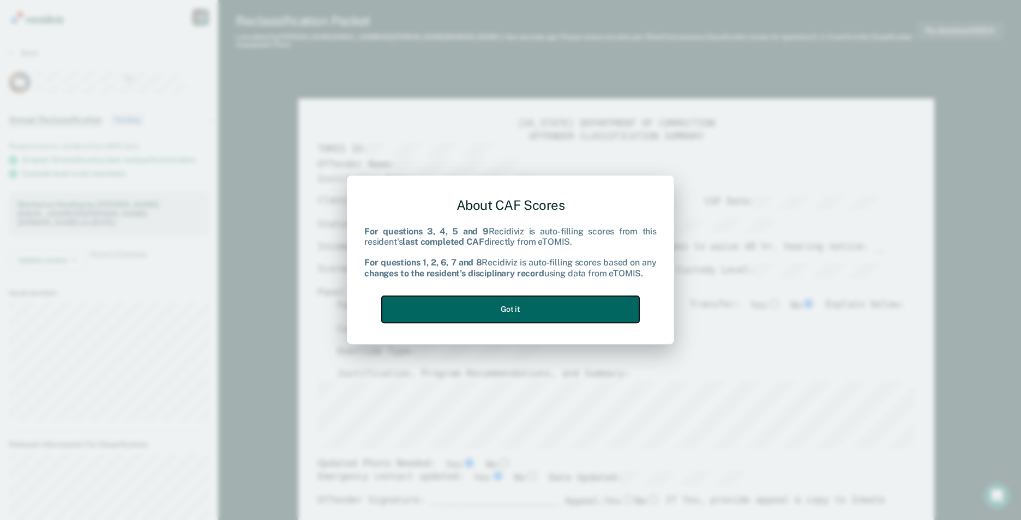
click at [571, 305] on button "Got it" at bounding box center [510, 309] width 257 height 27
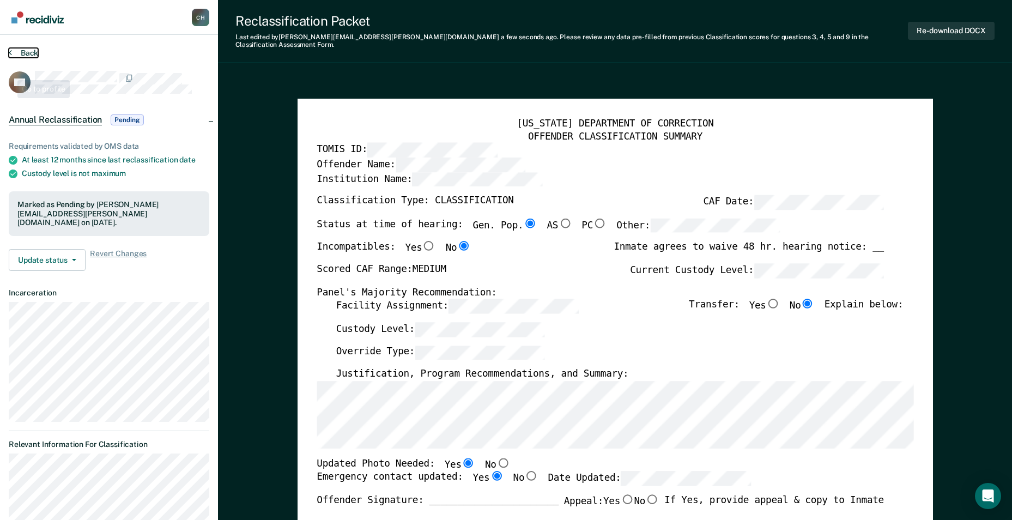
click at [14, 51] on button "Back" at bounding box center [23, 53] width 29 height 10
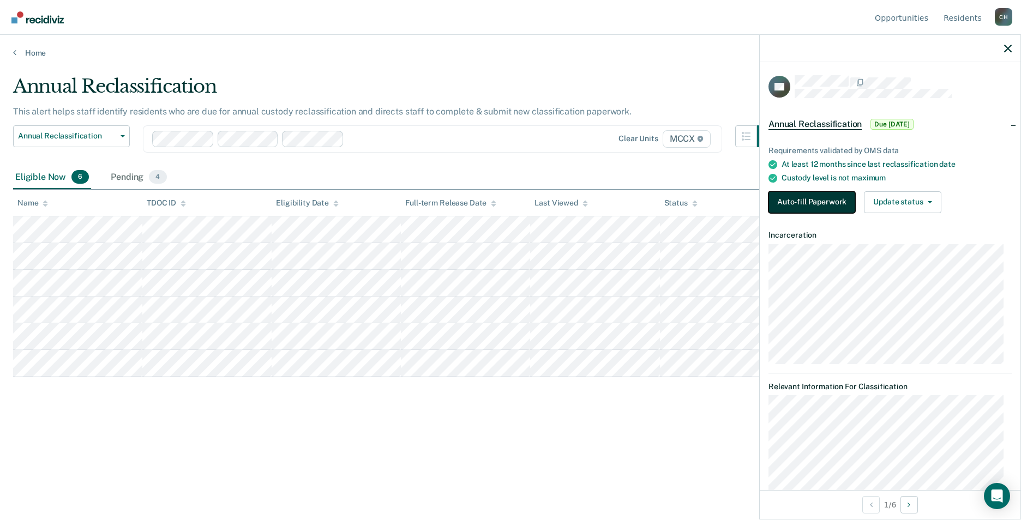
click at [837, 195] on button "Auto-fill Paperwork" at bounding box center [811, 202] width 87 height 22
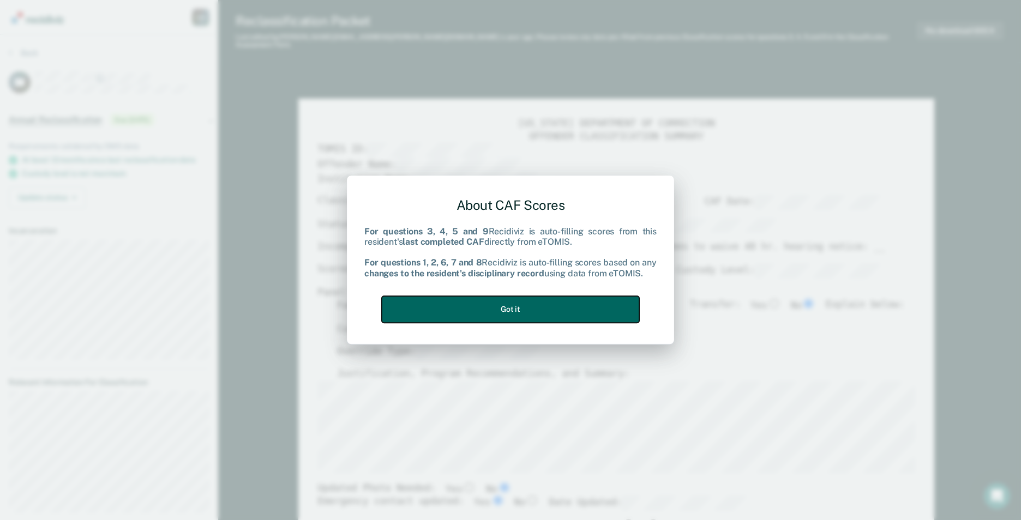
click at [548, 314] on button "Got it" at bounding box center [510, 309] width 257 height 27
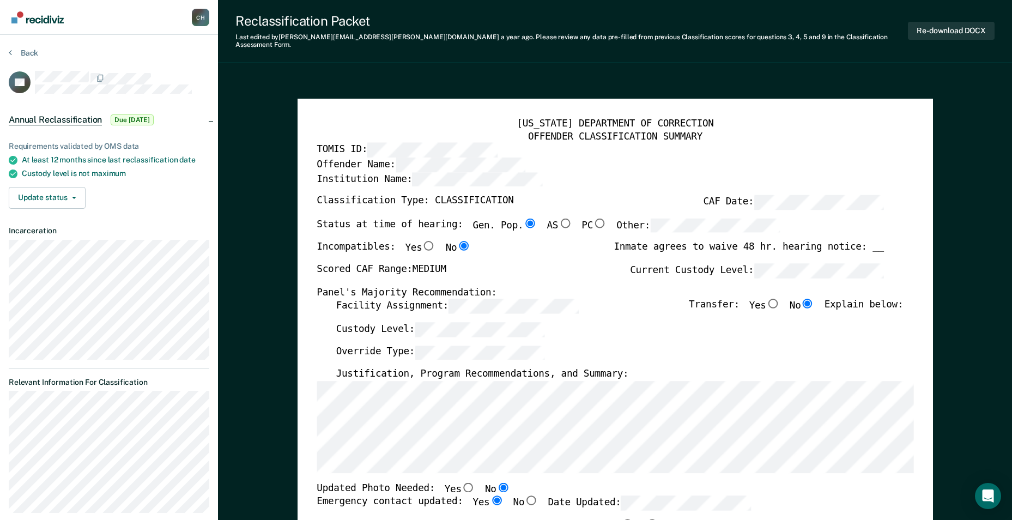
click at [316, 393] on div "TENNESSEE DEPARTMENT OF CORRECTION OFFENDER CLASSIFICATION SUMMARY TOMIS ID: Of…" at bounding box center [616, 513] width 636 height 828
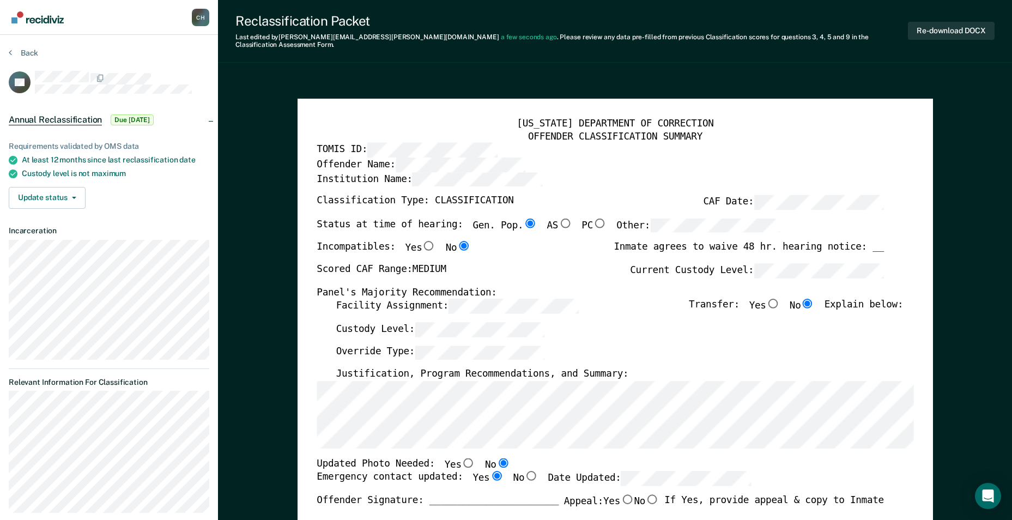
click at [461, 458] on input "Yes" at bounding box center [468, 463] width 14 height 10
type textarea "x"
radio input "true"
radio input "false"
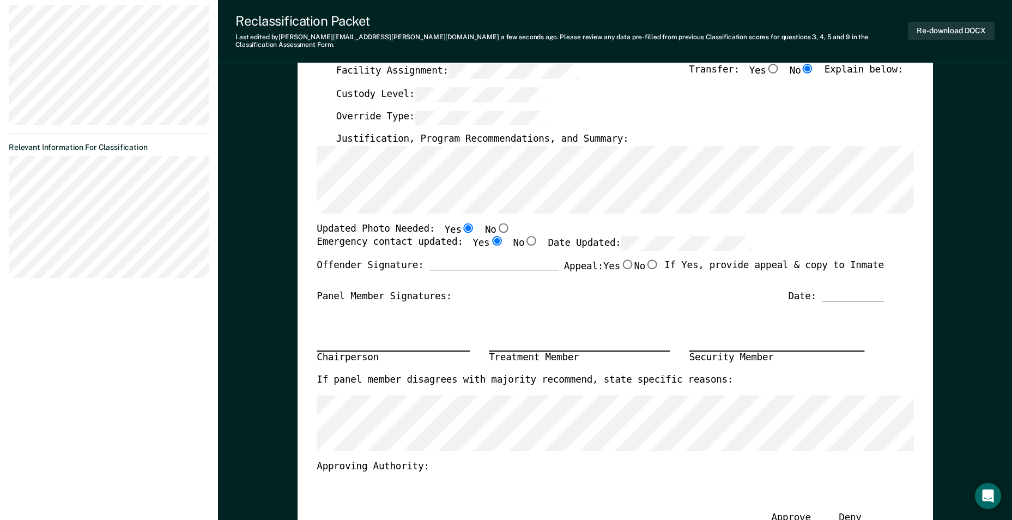
scroll to position [164, 0]
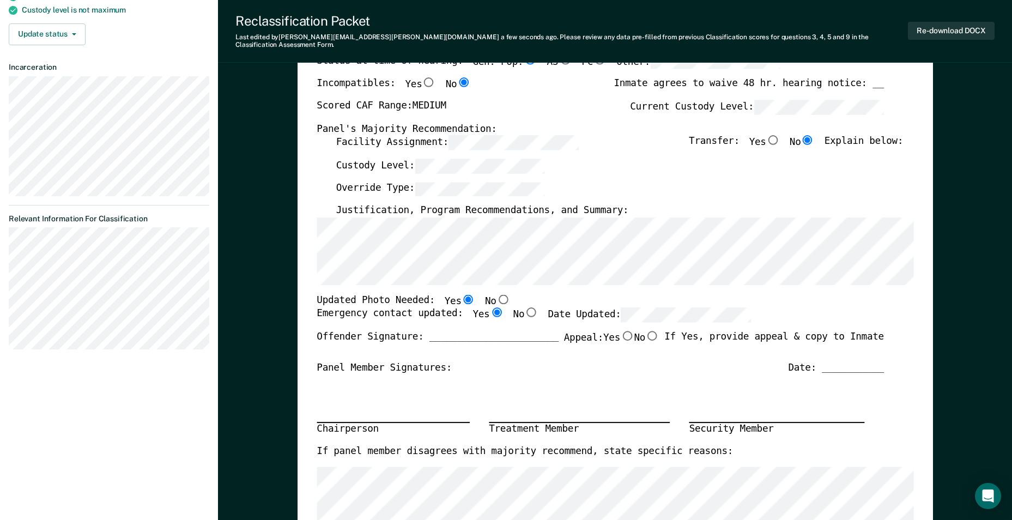
click at [0, 295] on html "Looks like you’re using Internet Explorer 11. For faster loading and a better e…" at bounding box center [506, 96] width 1012 height 520
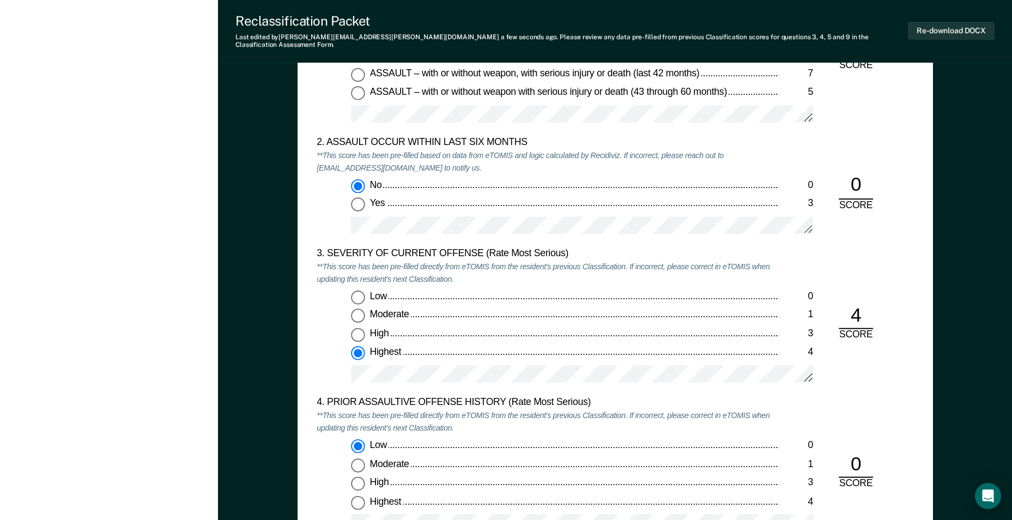
scroll to position [1145, 0]
click at [338, 366] on div "Low 0 Moderate 1 High 3 Highest 4" at bounding box center [548, 338] width 462 height 101
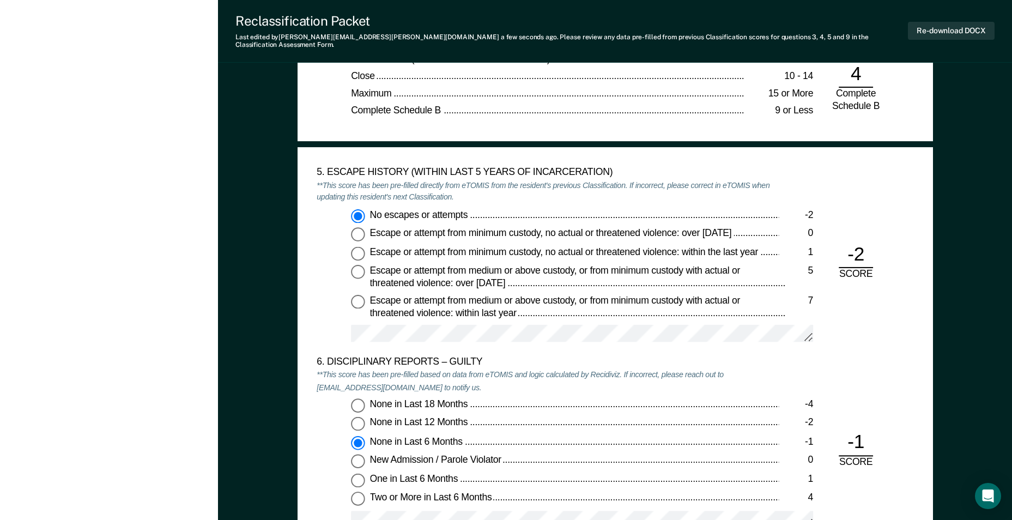
scroll to position [1799, 0]
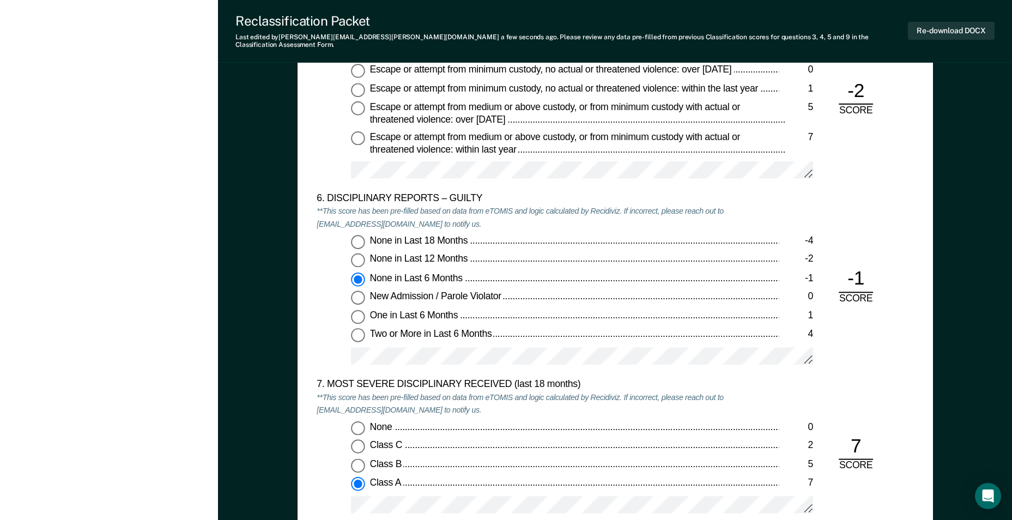
click at [328, 347] on div "None in Last 18 Months -4 None in Last 12 Months -2 None in Last 6 Months -1 Ne…" at bounding box center [548, 304] width 462 height 139
click at [333, 347] on div "None in Last 18 Months -4 None in Last 12 Months -2 None in Last 6 Months -1 Ne…" at bounding box center [548, 304] width 462 height 139
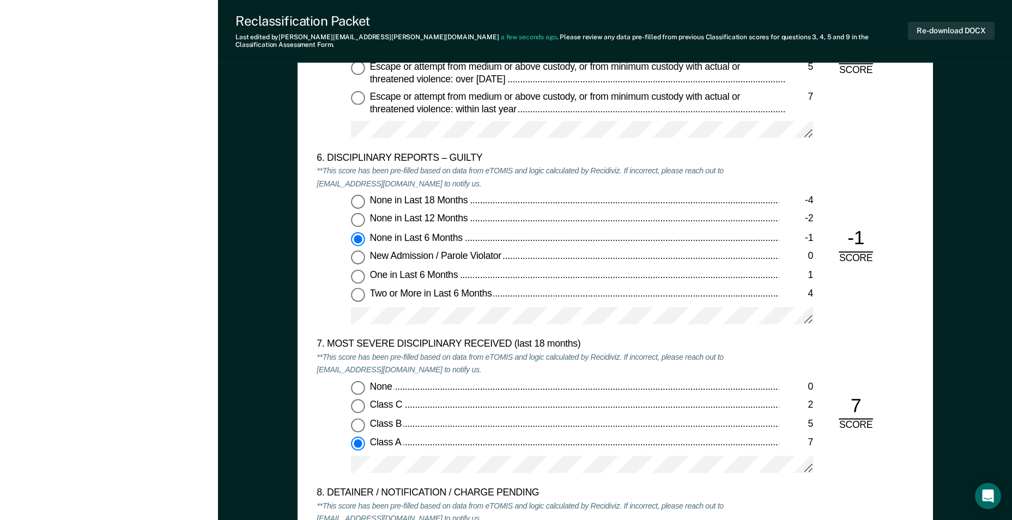
scroll to position [1963, 0]
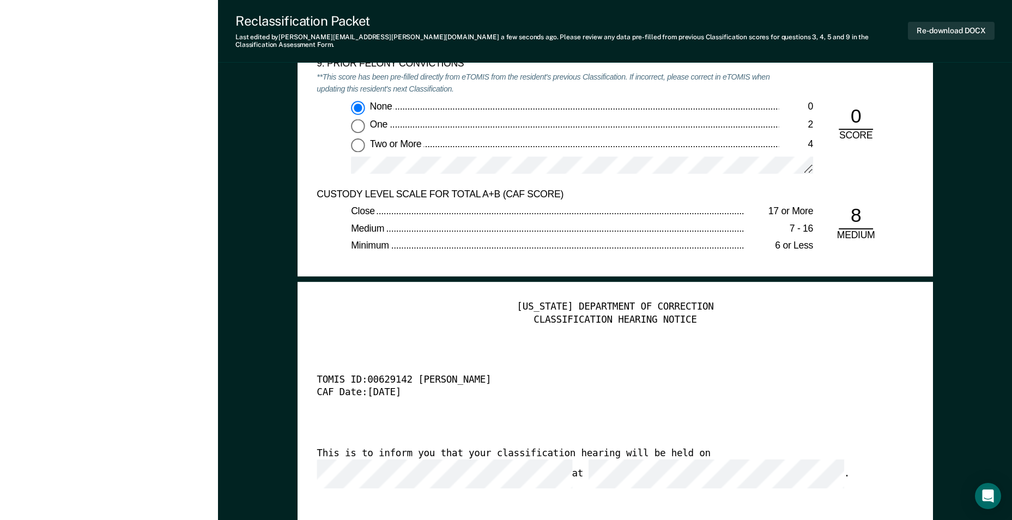
scroll to position [2617, 0]
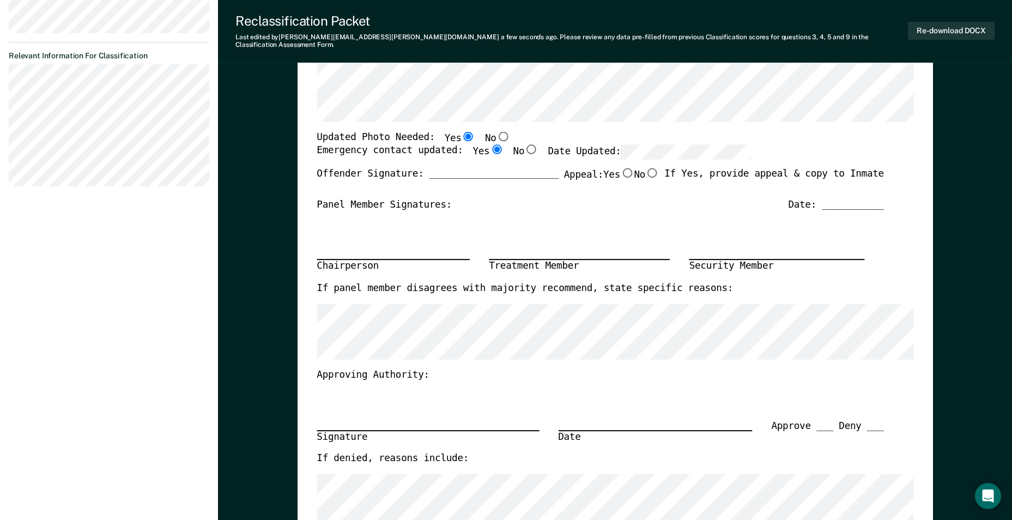
scroll to position [0, 0]
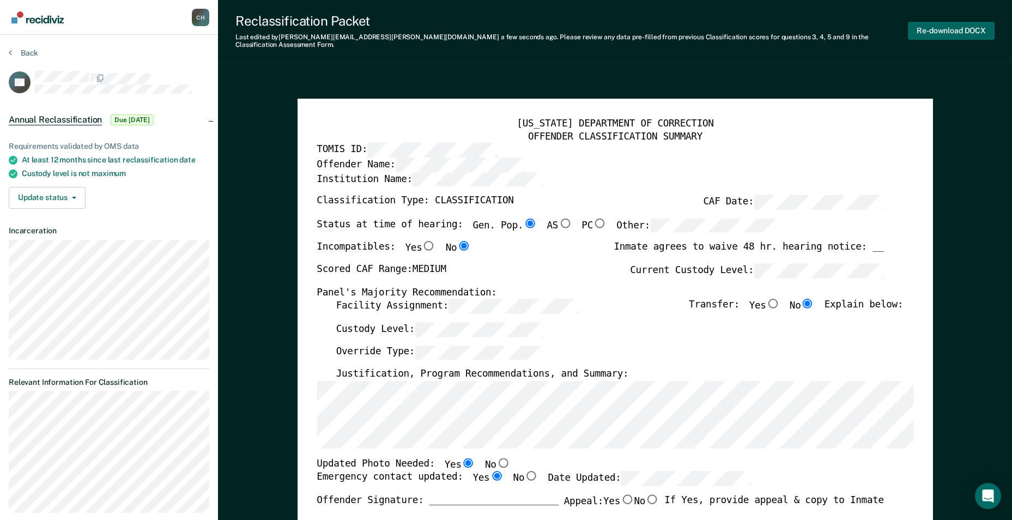
drag, startPoint x: 607, startPoint y: 464, endPoint x: 922, endPoint y: 31, distance: 536.0
click at [951, 22] on button "Re-download DOCX" at bounding box center [951, 31] width 87 height 18
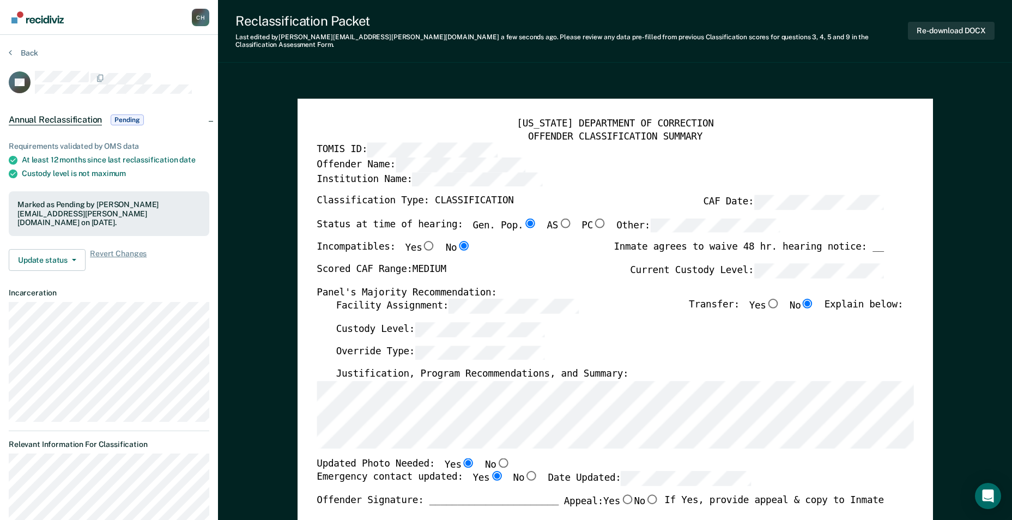
click at [28, 47] on section "Back DP Annual Reclassification Pending Requirements validated by OMS data At l…" at bounding box center [109, 316] width 218 height 563
click at [29, 51] on button "Back" at bounding box center [23, 53] width 29 height 10
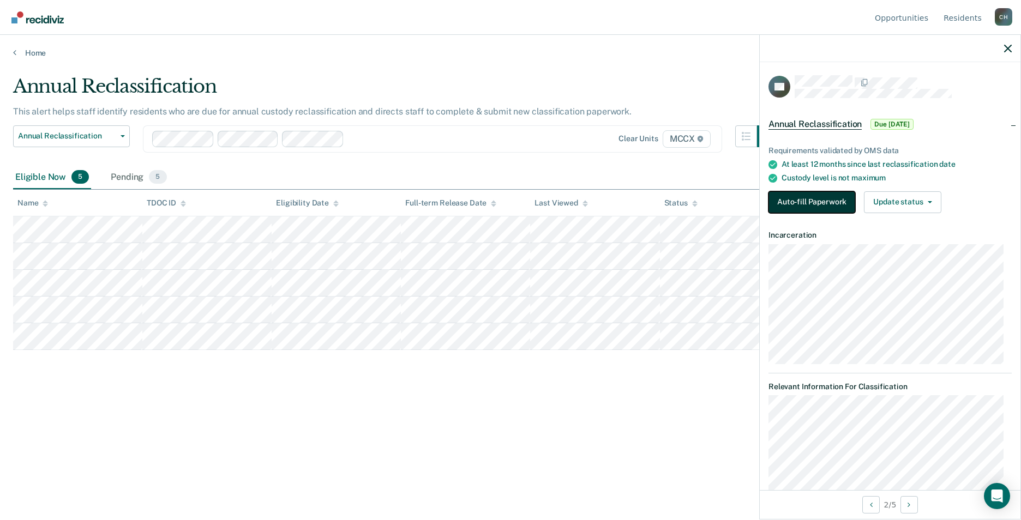
click at [818, 197] on button "Auto-fill Paperwork" at bounding box center [811, 202] width 87 height 22
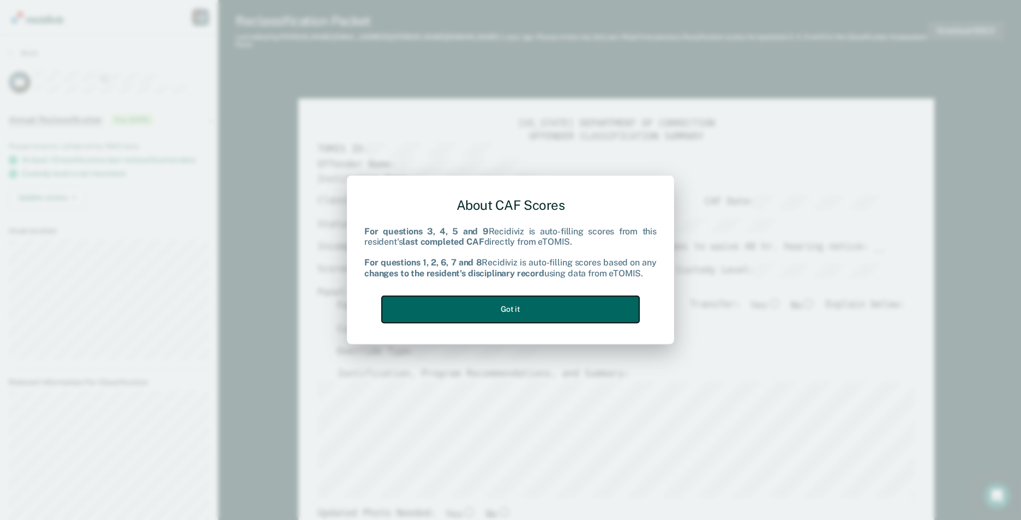
click at [603, 305] on button "Got it" at bounding box center [510, 309] width 257 height 27
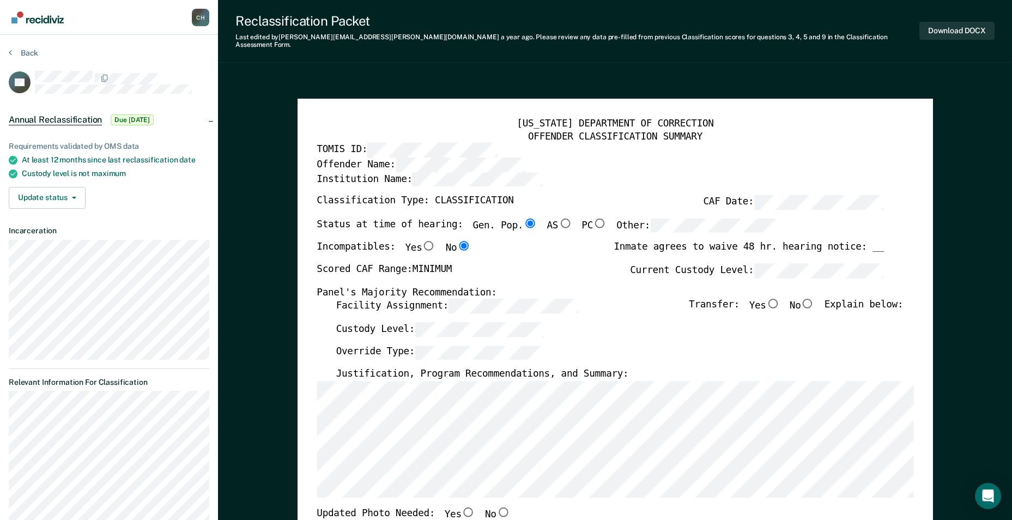
click at [814, 299] on input "No" at bounding box center [808, 304] width 14 height 10
type textarea "x"
radio input "true"
click at [511, 336] on div "Custody Level:" at bounding box center [620, 333] width 568 height 23
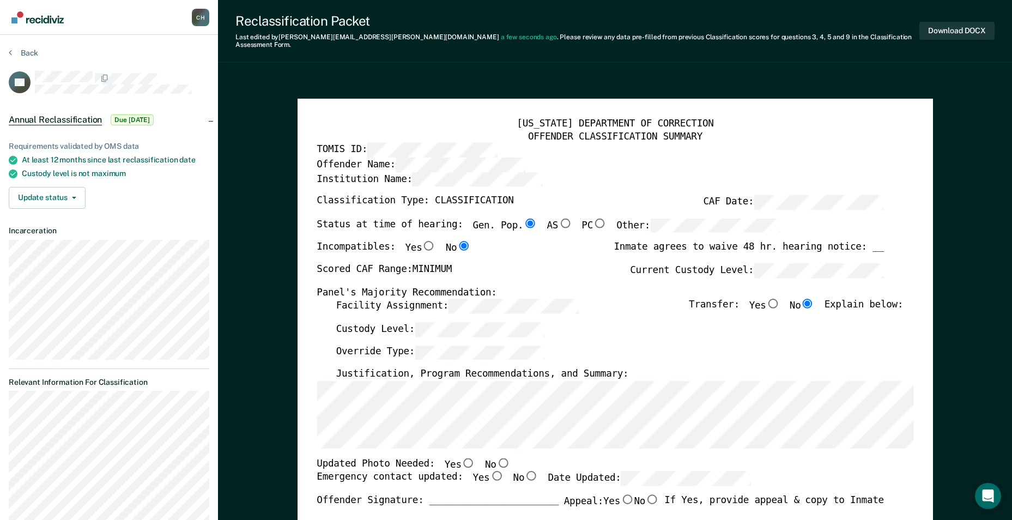
click at [461, 458] on input "Yes" at bounding box center [468, 463] width 14 height 10
type textarea "x"
radio input "true"
click at [490, 472] on input "Yes" at bounding box center [497, 477] width 14 height 10
type textarea "x"
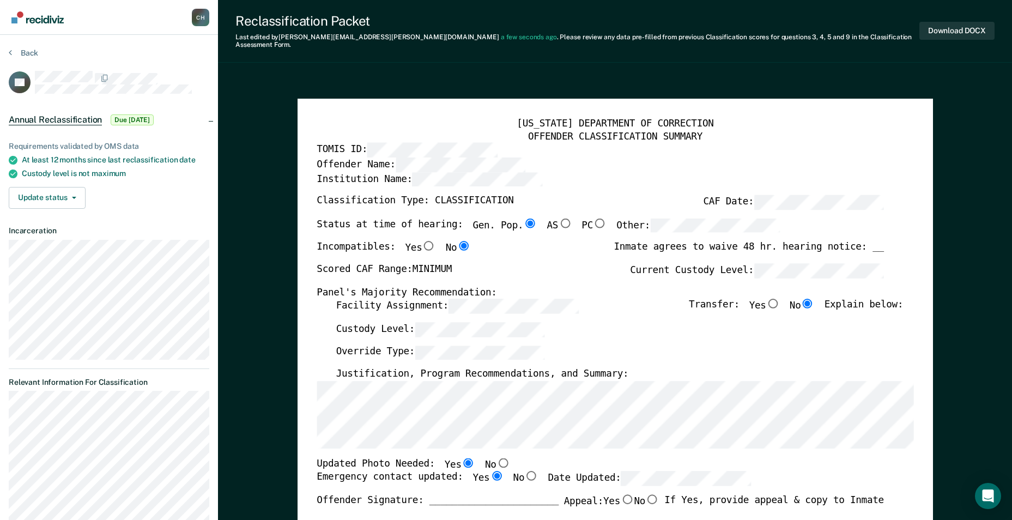
radio input "true"
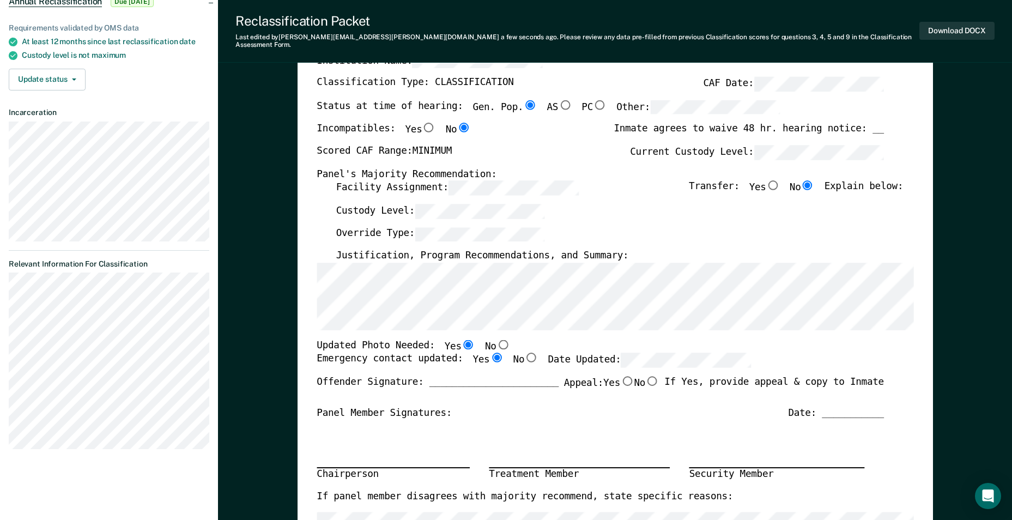
scroll to position [164, 0]
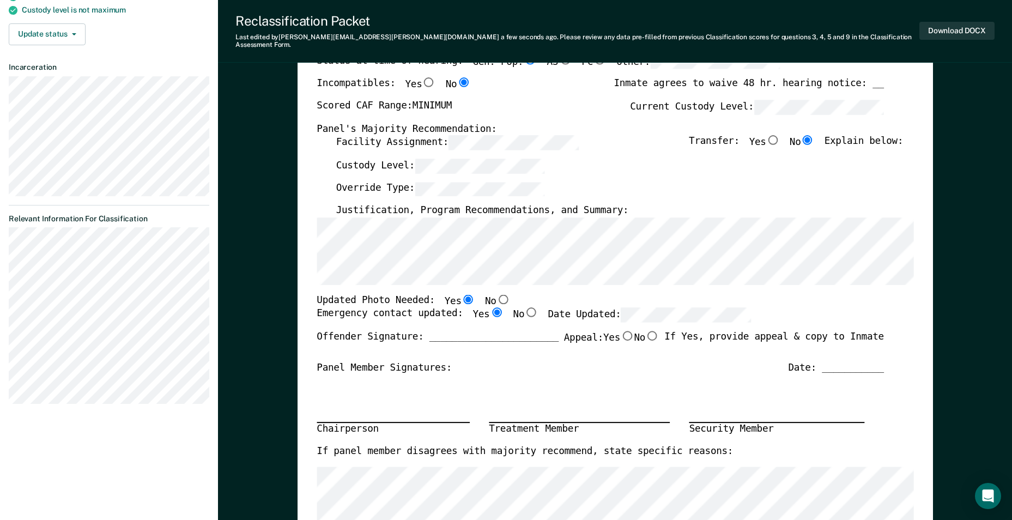
click at [4, 244] on section "Back DP Annual Reclassification Due 10/17/25 Requirements validated by OMS data…" at bounding box center [109, 148] width 218 height 554
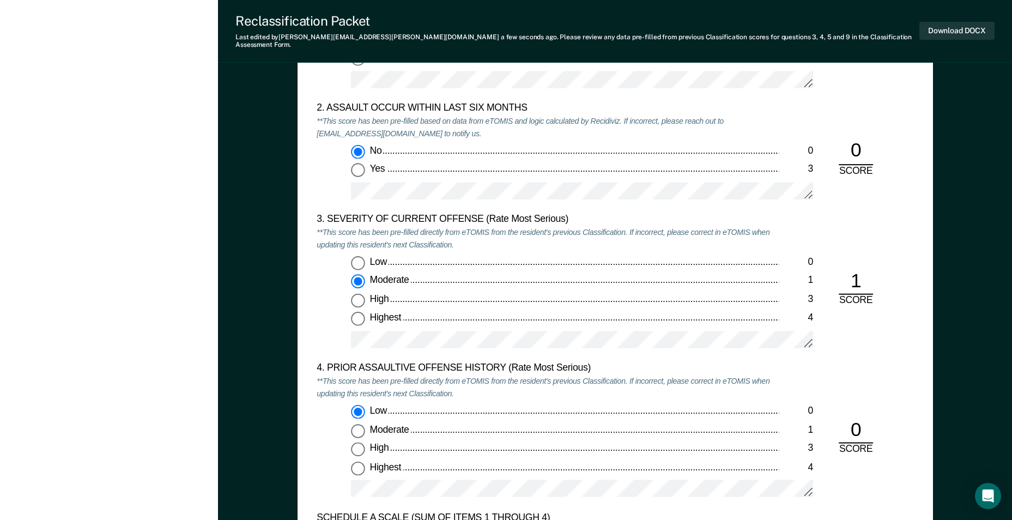
scroll to position [1308, 0]
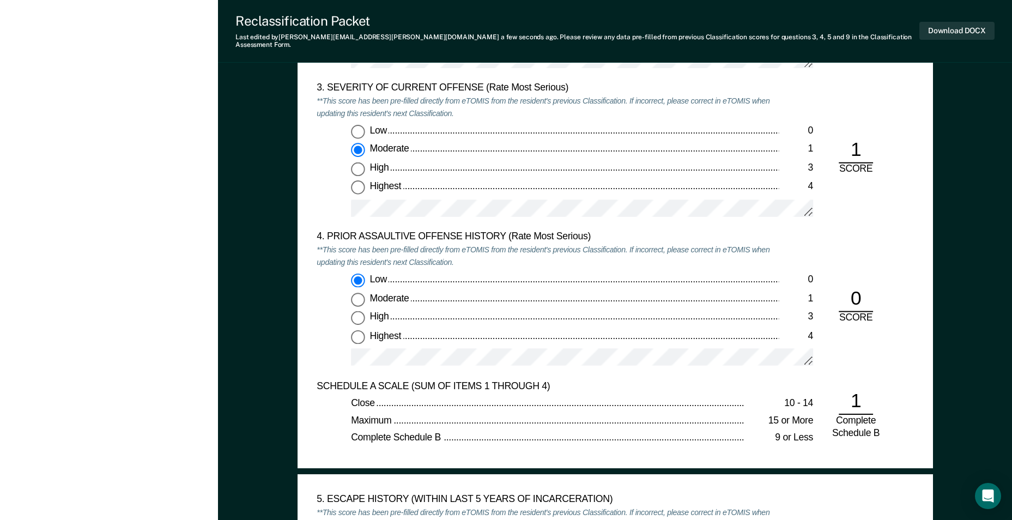
click at [300, 198] on div "TENNESSEE DEPARTMENT OF CORRECTION CLASSIFICATION CUSTODY ASSESSMENT INSTITUTIO…" at bounding box center [616, 46] width 636 height 844
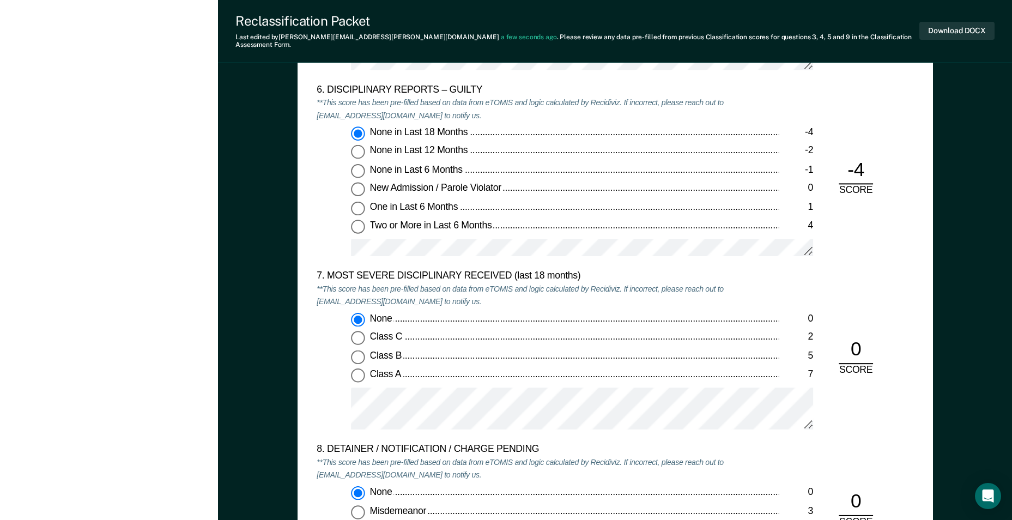
scroll to position [1908, 0]
click at [358, 371] on div "None 0 Class C 2 Class B 5 Class A 7" at bounding box center [548, 375] width 462 height 126
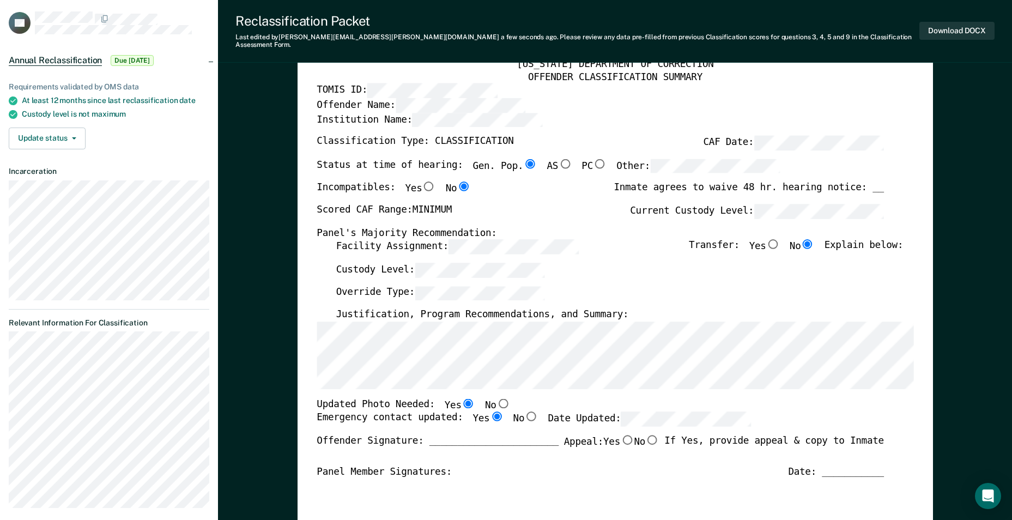
scroll to position [0, 0]
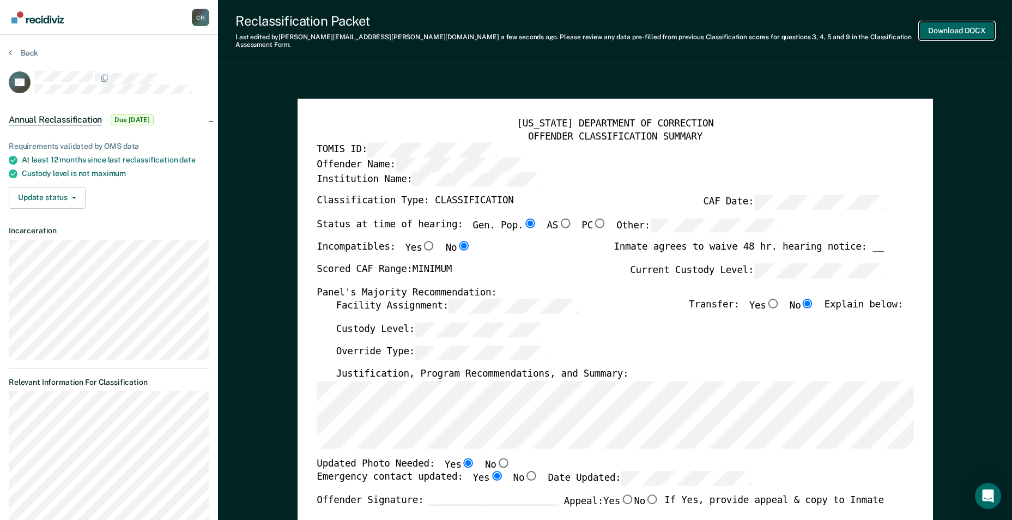
click at [935, 30] on button "Download DOCX" at bounding box center [957, 31] width 75 height 18
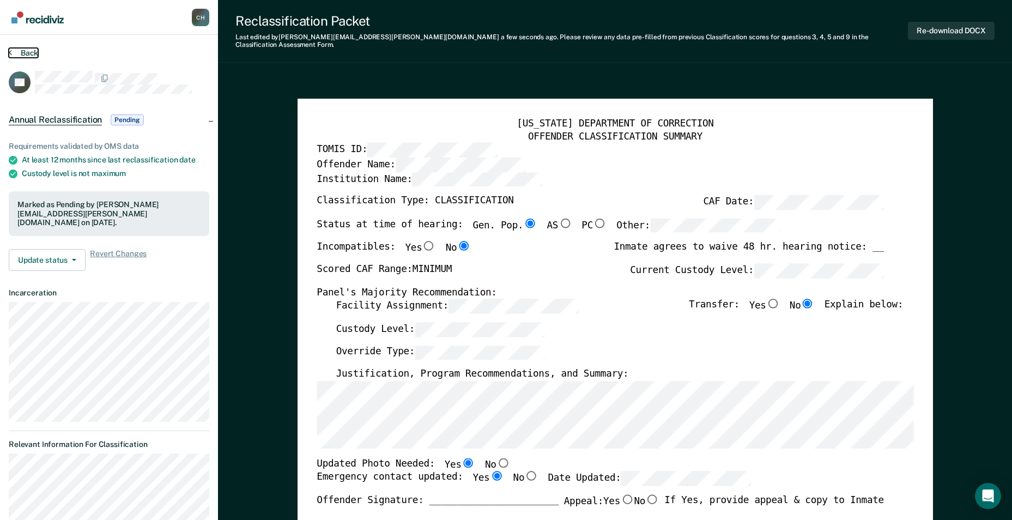
click at [23, 50] on button "Back" at bounding box center [23, 53] width 29 height 10
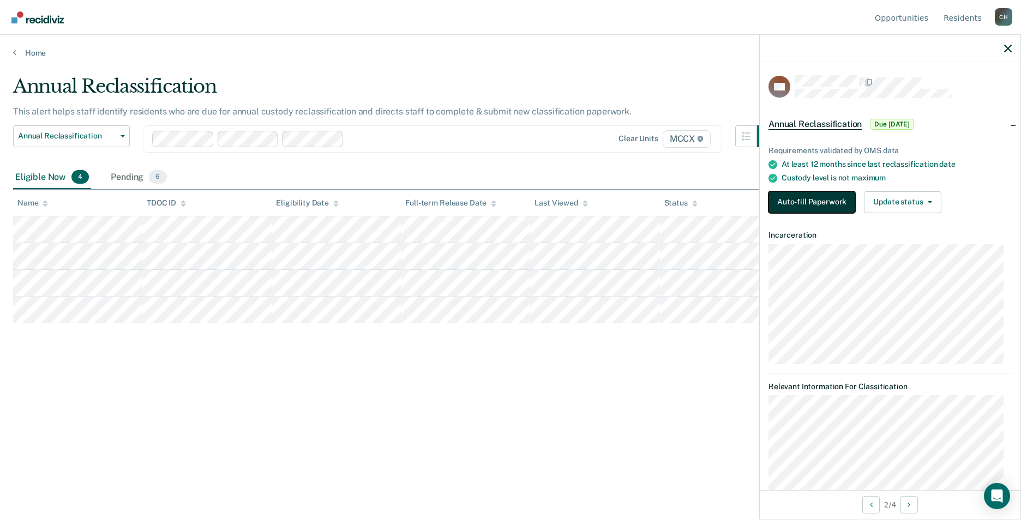
click at [802, 208] on button "Auto-fill Paperwork" at bounding box center [811, 202] width 87 height 22
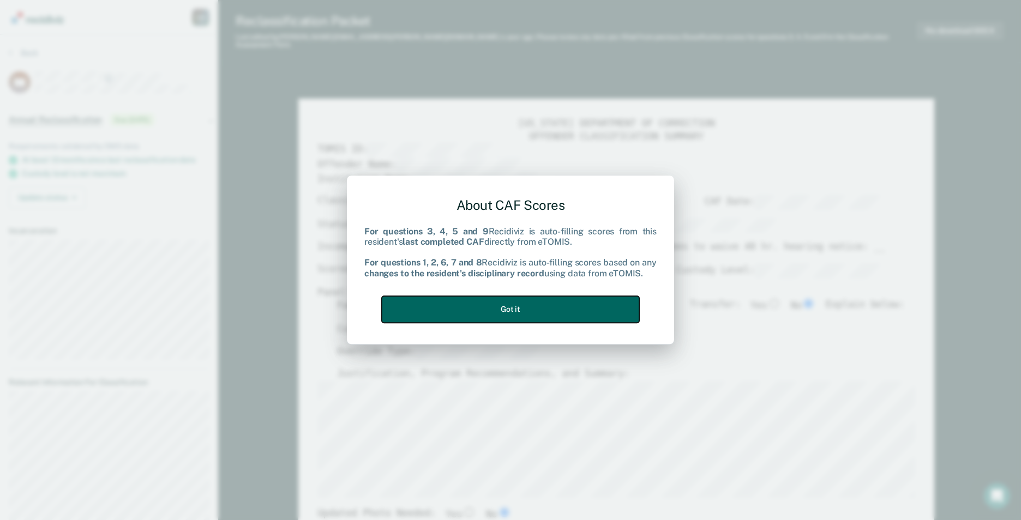
click at [406, 315] on button "Got it" at bounding box center [510, 309] width 257 height 27
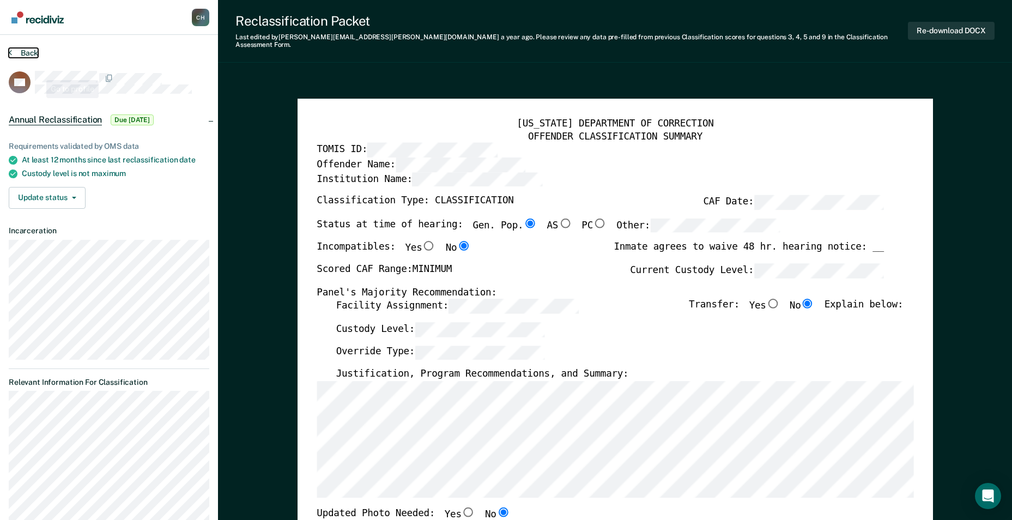
click at [25, 48] on button "Back" at bounding box center [23, 53] width 29 height 10
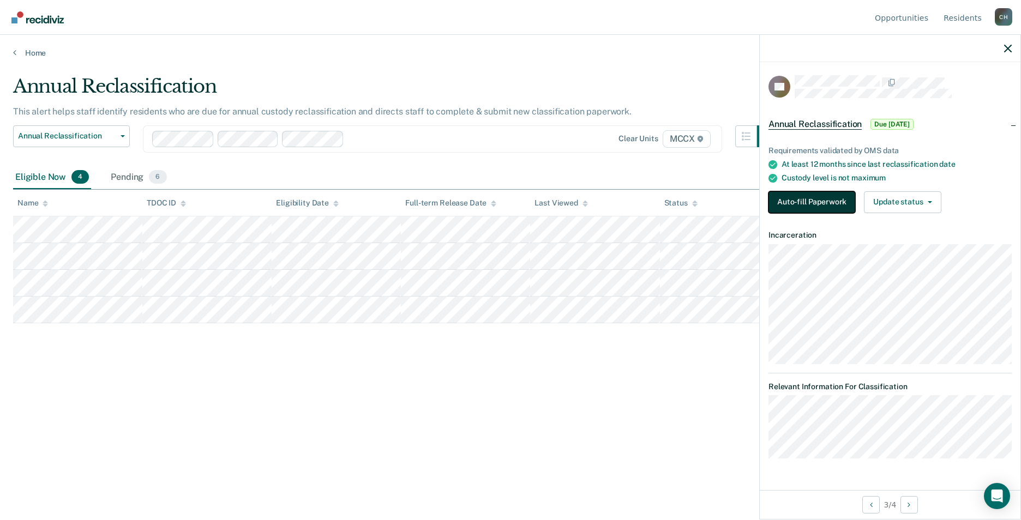
click at [793, 204] on button "Auto-fill Paperwork" at bounding box center [811, 202] width 87 height 22
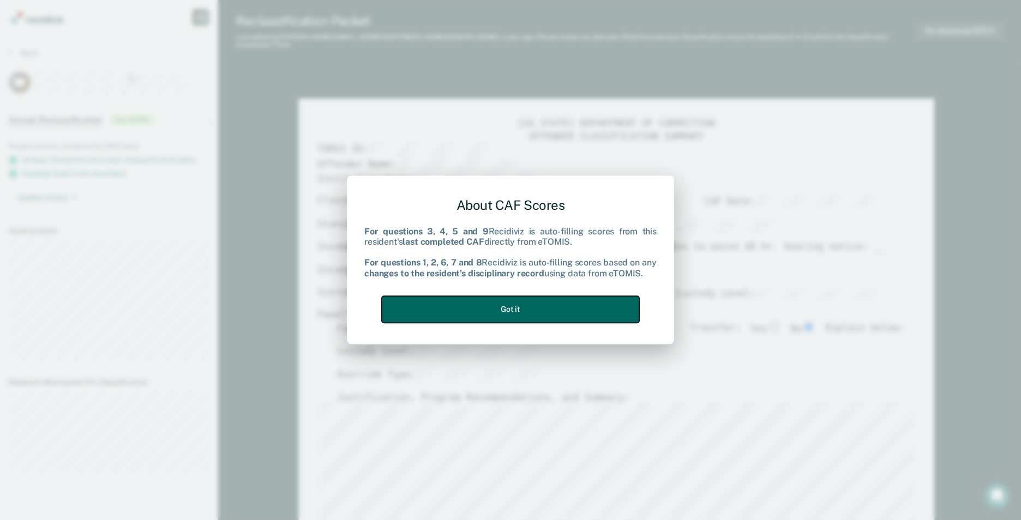
click at [571, 317] on button "Got it" at bounding box center [510, 309] width 257 height 27
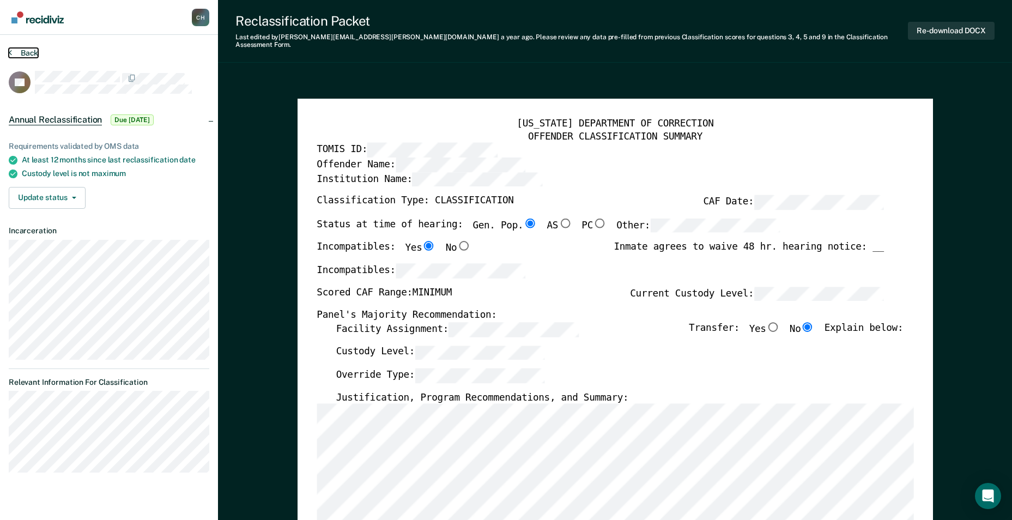
click at [28, 54] on button "Back" at bounding box center [23, 53] width 29 height 10
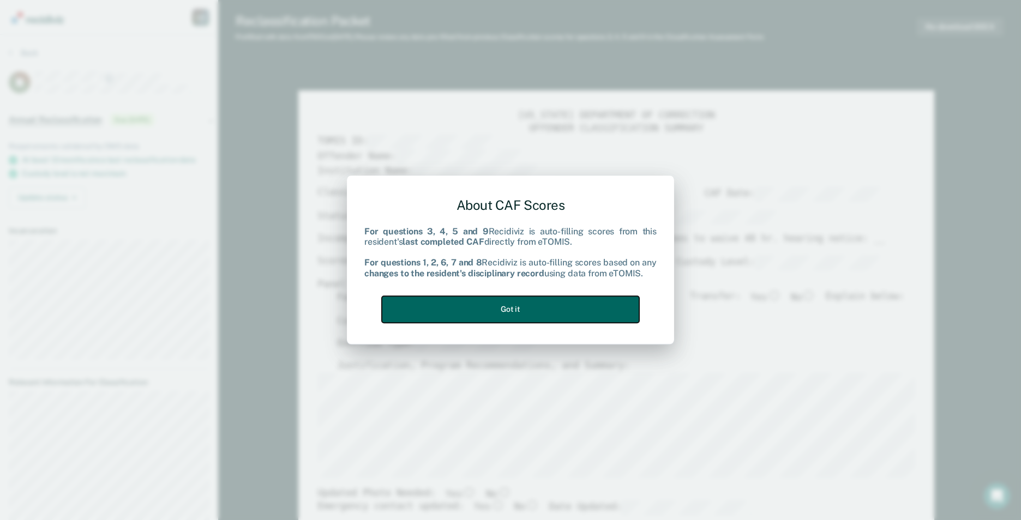
click at [448, 312] on button "Got it" at bounding box center [510, 309] width 257 height 27
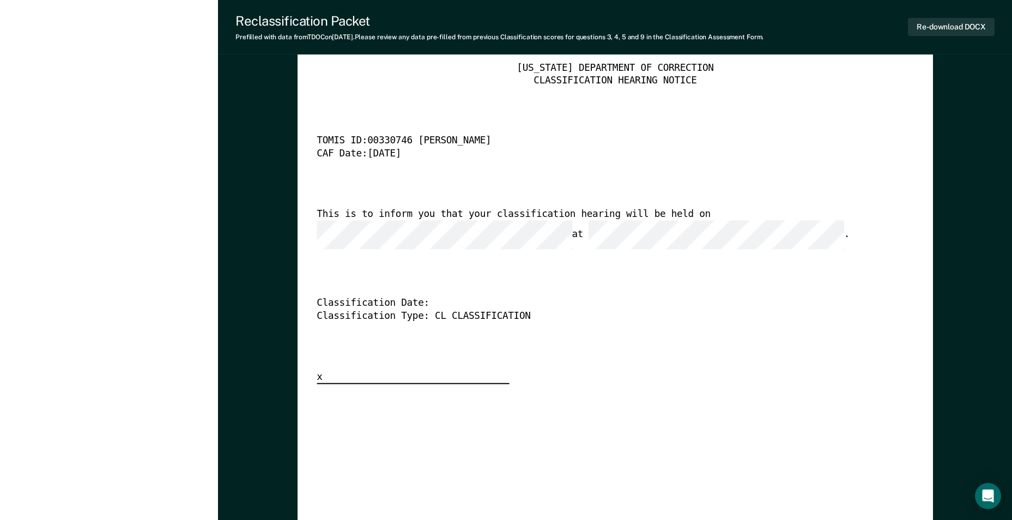
scroll to position [2780, 0]
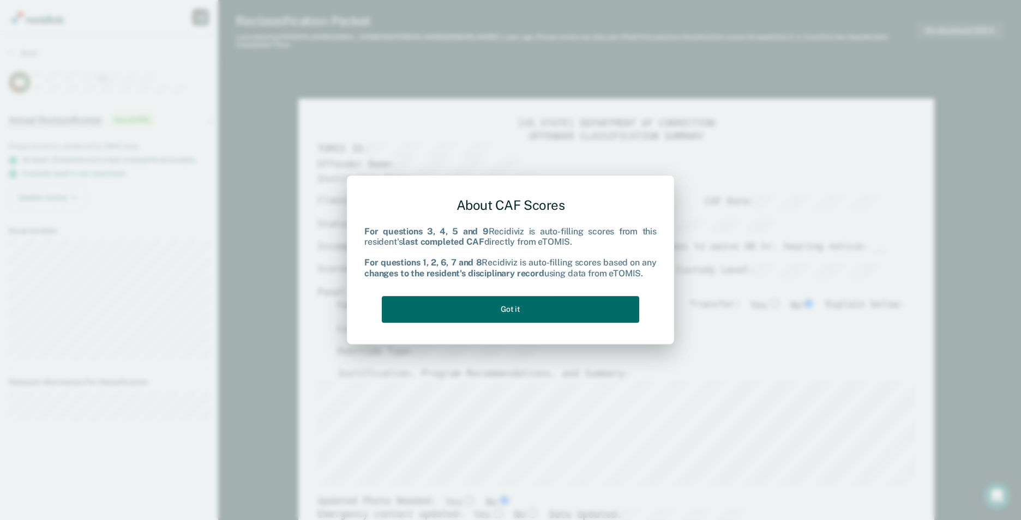
type textarea "x"
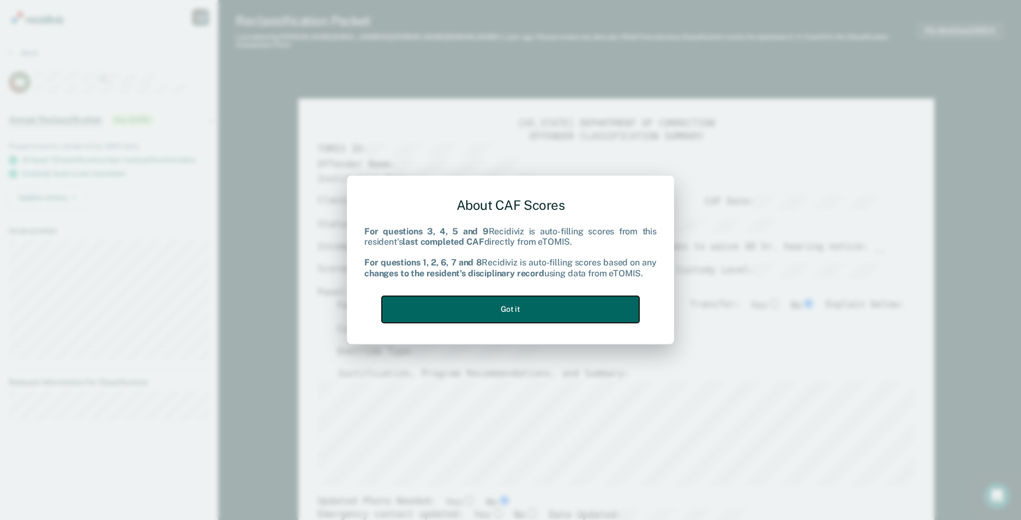
click at [484, 305] on button "Got it" at bounding box center [510, 309] width 257 height 27
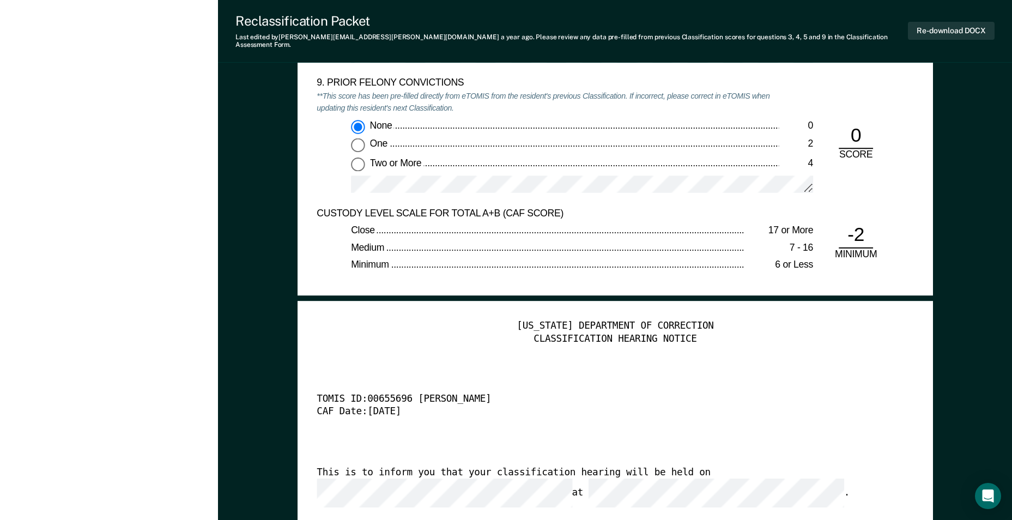
scroll to position [2399, 0]
